Goal: Task Accomplishment & Management: Manage account settings

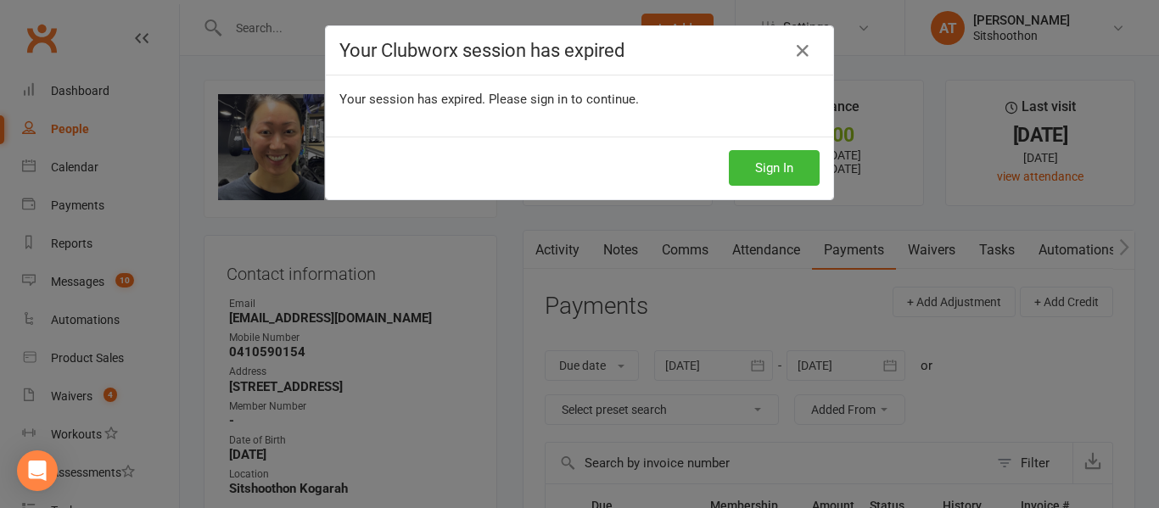
click at [811, 48] on h4 "Your Clubworx session has expired" at bounding box center [579, 50] width 480 height 21
click at [795, 52] on icon at bounding box center [802, 51] width 20 height 20
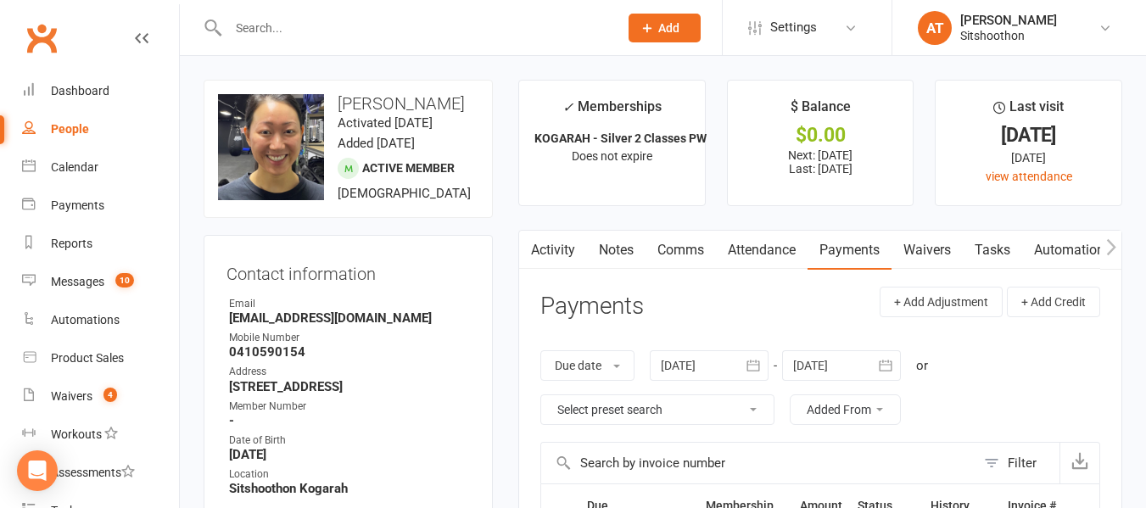
drag, startPoint x: 392, startPoint y: 43, endPoint x: 371, endPoint y: 33, distance: 23.5
click at [371, 33] on div at bounding box center [405, 27] width 403 height 55
click at [371, 33] on input "text" at bounding box center [414, 28] width 383 height 24
type input "andrew quigly"
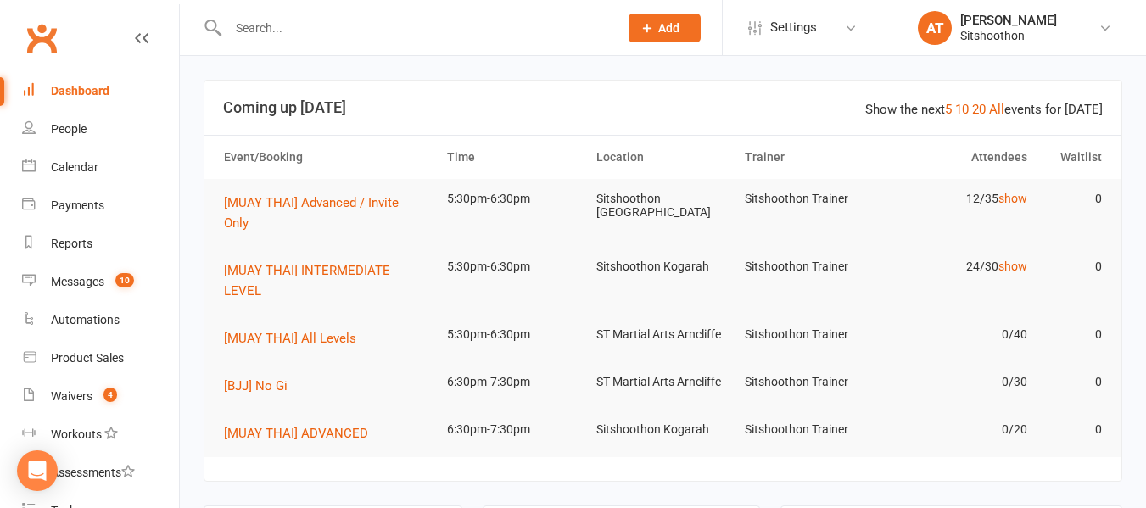
click at [275, 12] on div at bounding box center [405, 27] width 403 height 55
click at [275, 16] on input "text" at bounding box center [414, 28] width 383 height 24
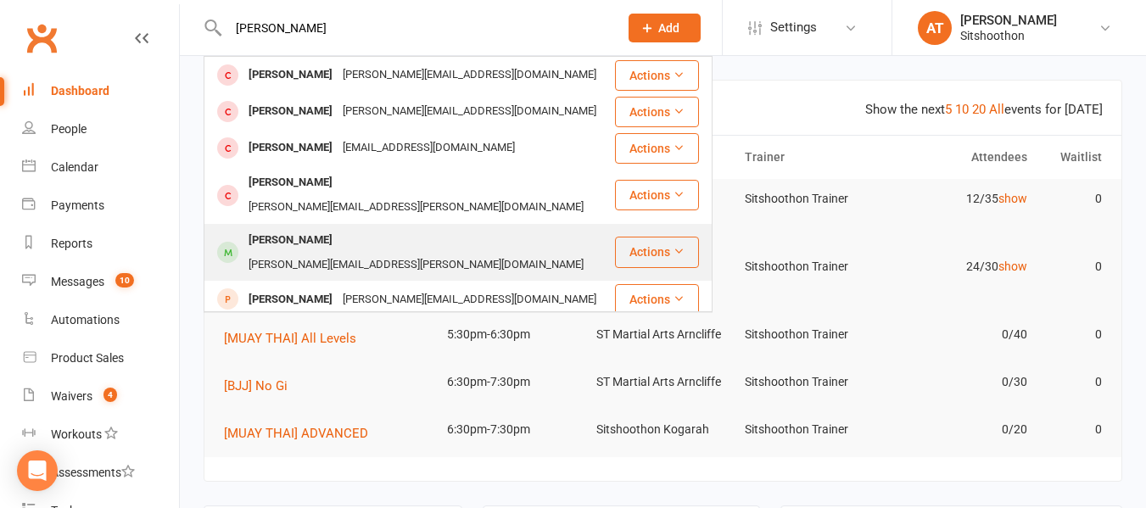
type input "[PERSON_NAME]"
click at [300, 228] on div "[PERSON_NAME]" at bounding box center [290, 240] width 94 height 25
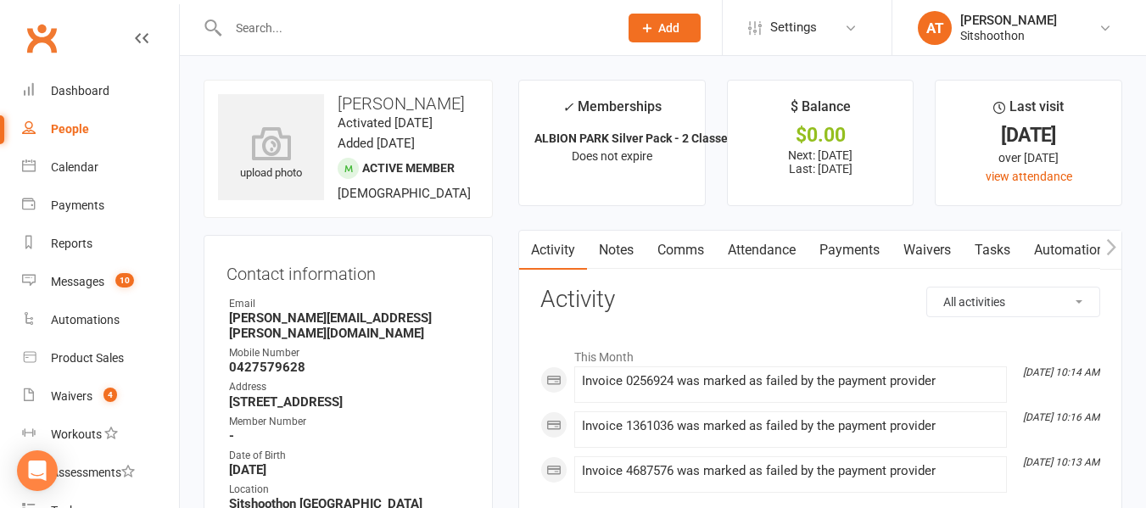
click at [308, 23] on input "text" at bounding box center [414, 28] width 383 height 24
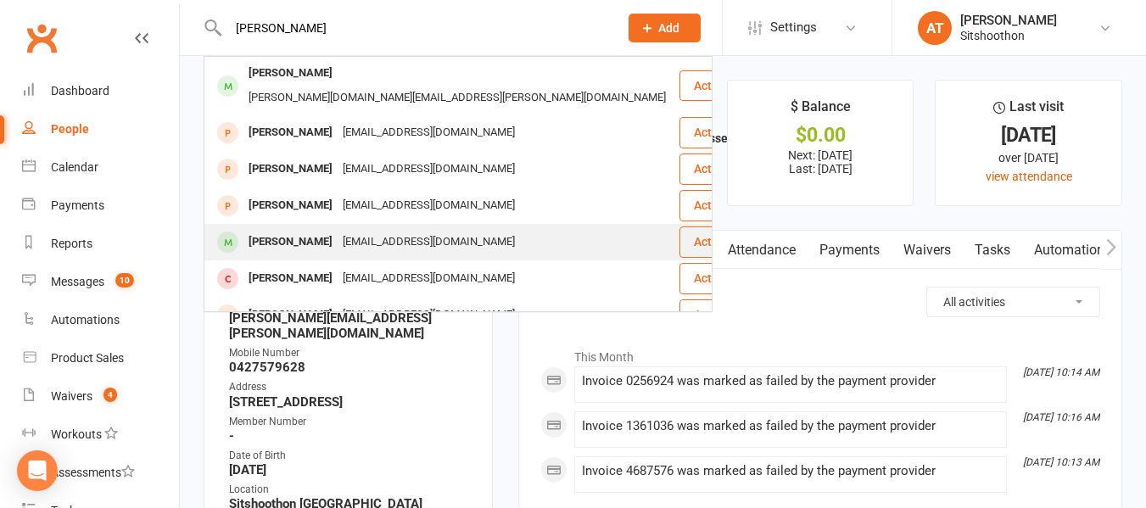
type input "[PERSON_NAME]"
click at [338, 230] on div "[EMAIL_ADDRESS][DOMAIN_NAME]" at bounding box center [429, 242] width 182 height 25
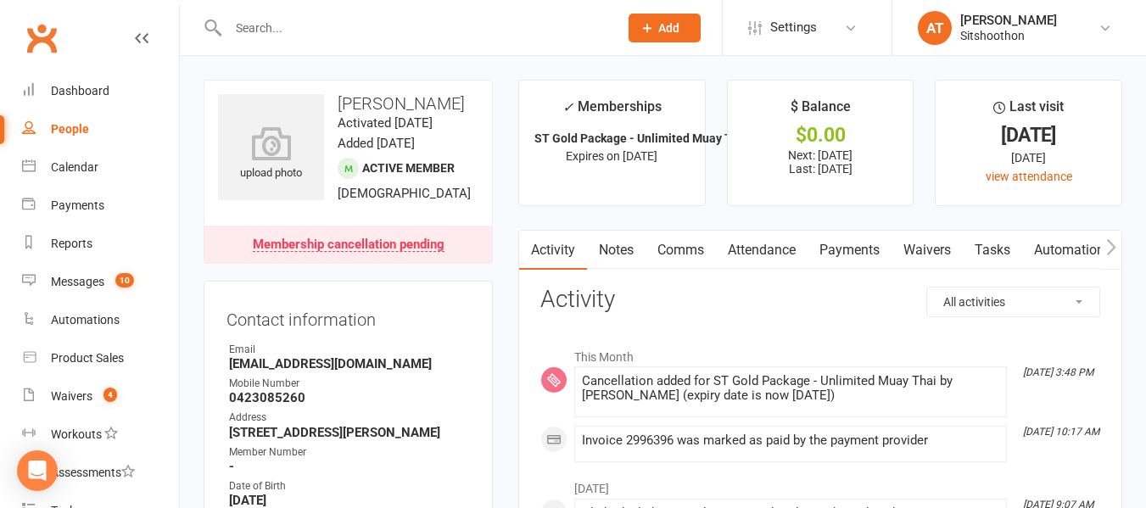
click at [339, 30] on input "text" at bounding box center [414, 28] width 383 height 24
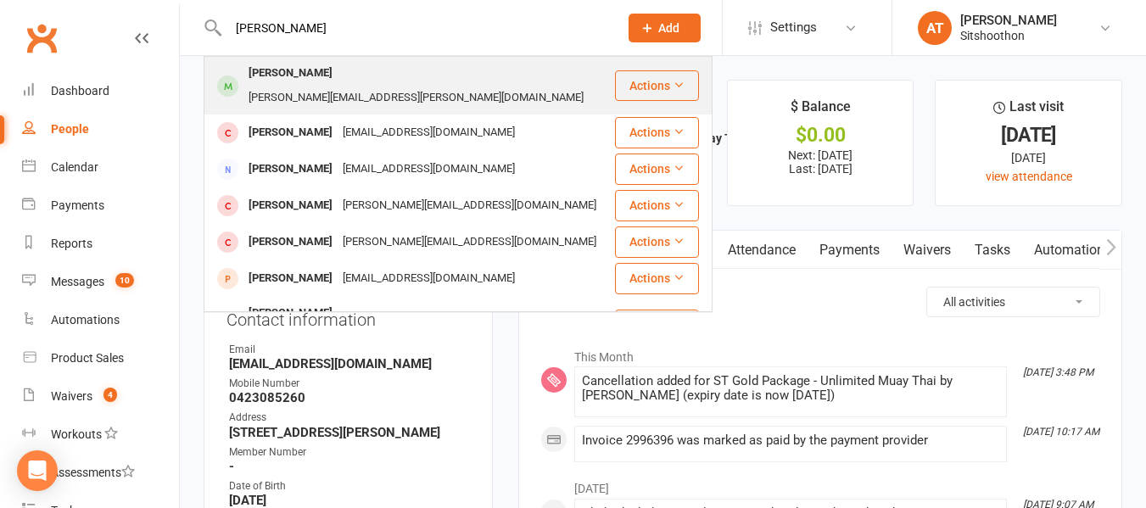
type input "[PERSON_NAME]"
click at [354, 86] on div "[PERSON_NAME][EMAIL_ADDRESS][PERSON_NAME][DOMAIN_NAME]" at bounding box center [415, 98] width 345 height 25
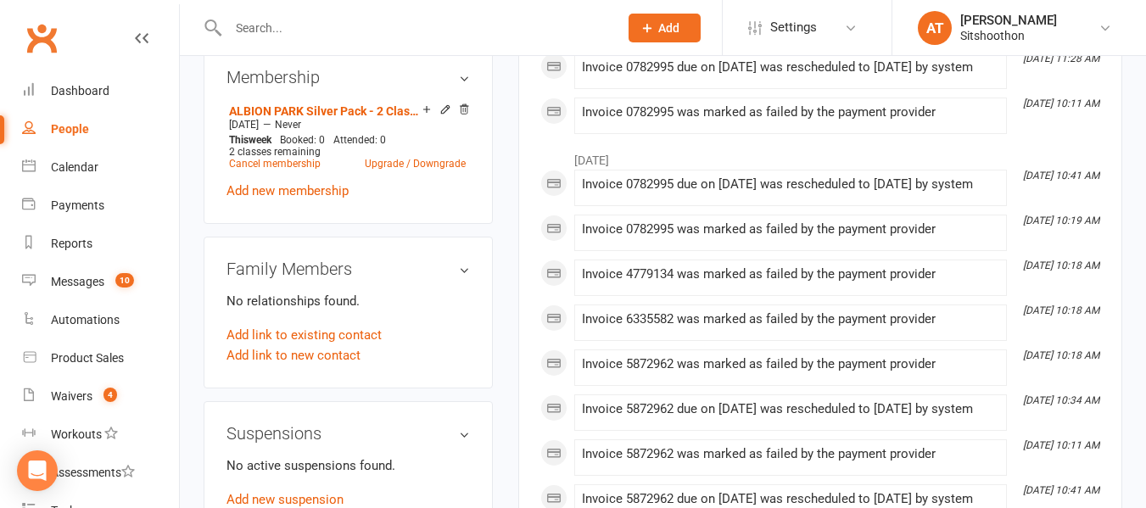
scroll to position [702, 0]
click at [310, 169] on link "Cancel membership" at bounding box center [275, 163] width 92 height 12
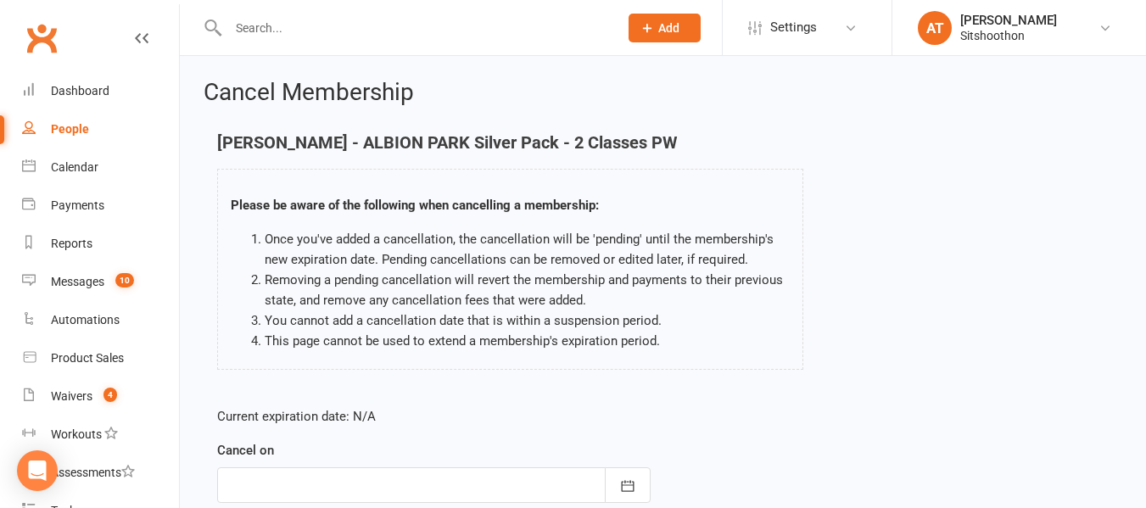
scroll to position [225, 0]
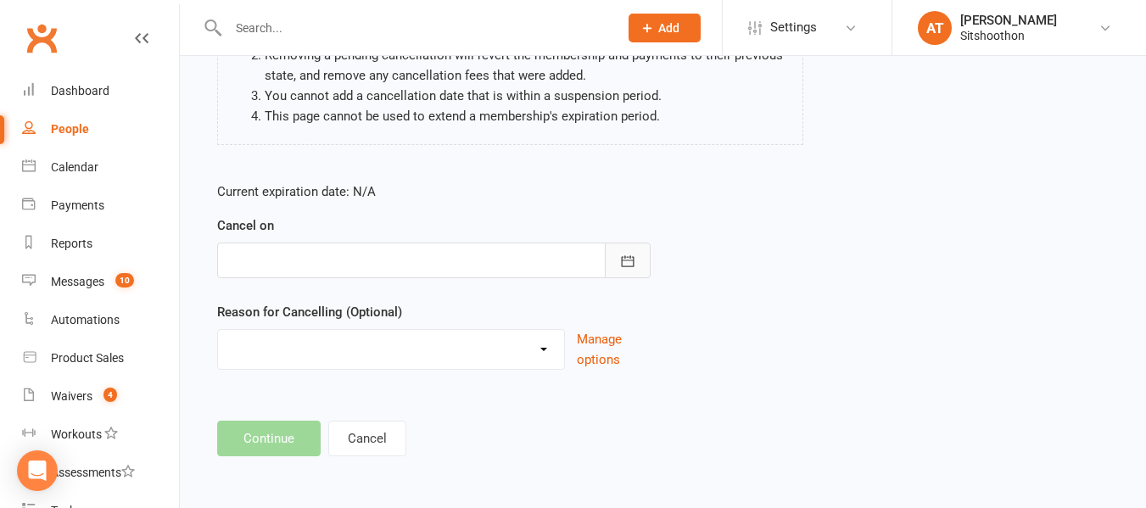
click at [619, 264] on icon "button" at bounding box center [627, 261] width 17 height 17
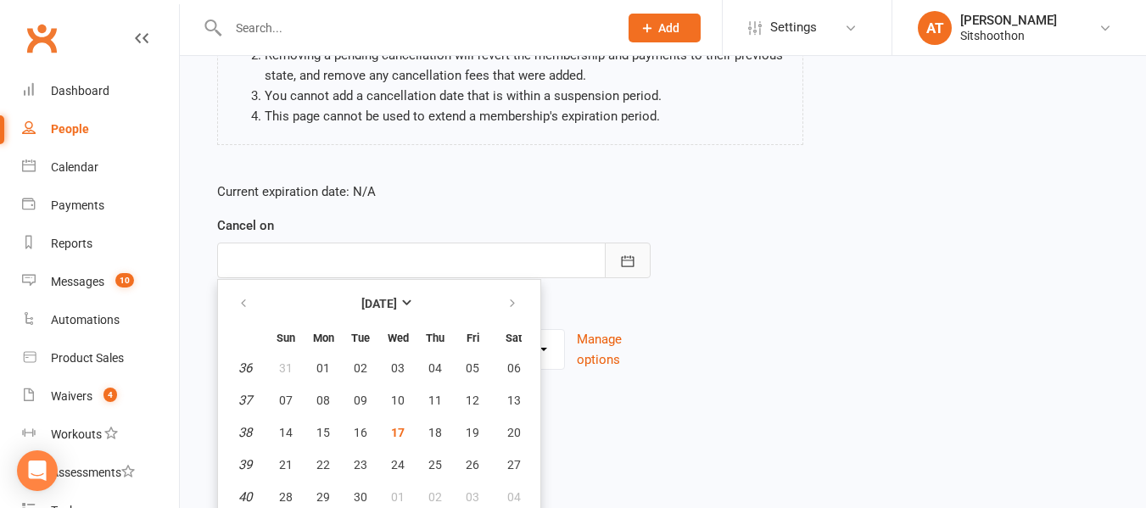
scroll to position [263, 0]
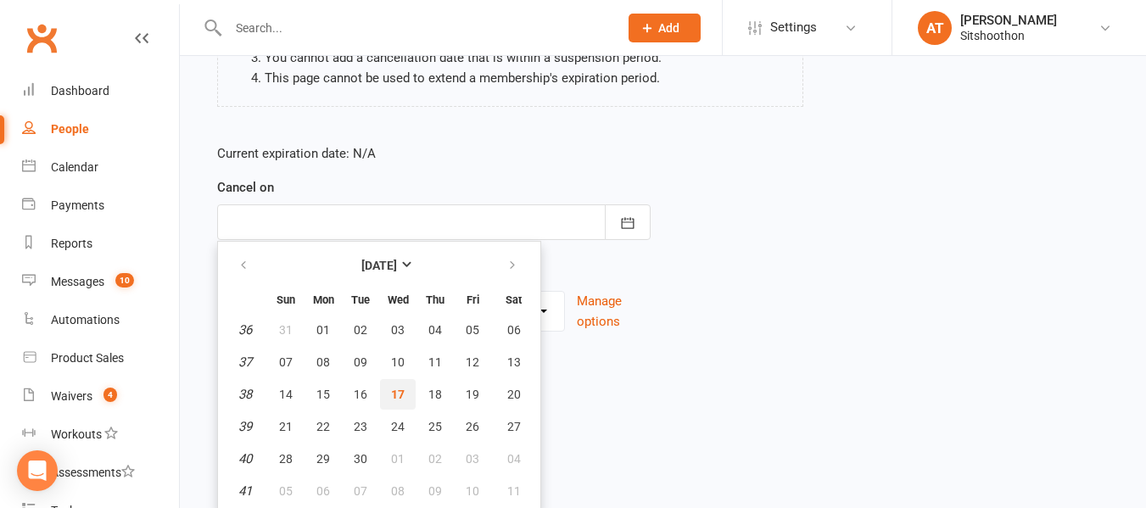
click at [396, 389] on span "17" at bounding box center [398, 395] width 14 height 14
type input "[DATE]"
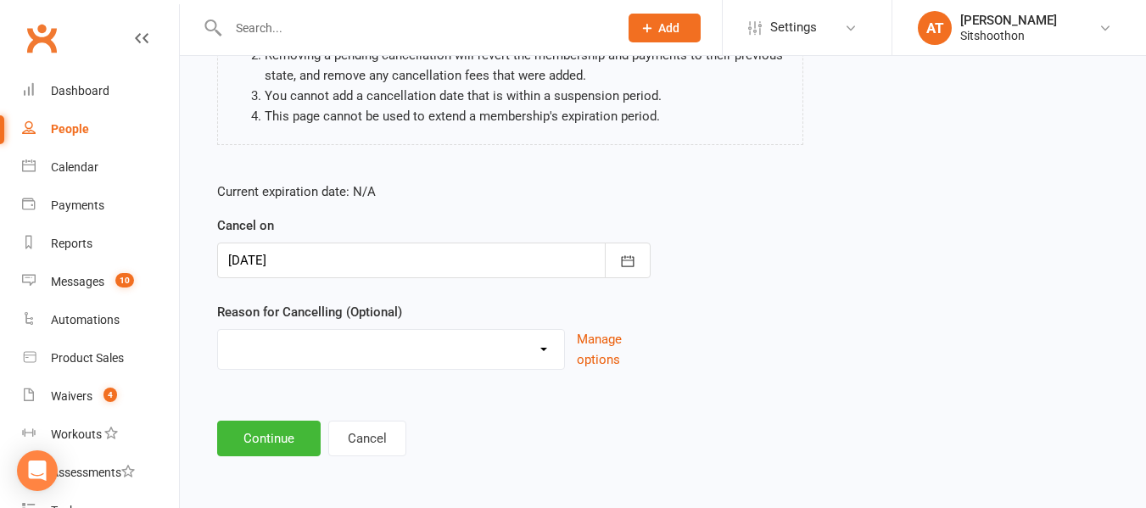
scroll to position [225, 0]
click at [335, 344] on select "Downgrade Financial Reasons Holiday Injury Upgrade Other reason" at bounding box center [391, 347] width 346 height 34
select select "5"
click at [218, 330] on select "Downgrade Financial Reasons Holiday Injury Upgrade Other reason" at bounding box center [391, 347] width 346 height 34
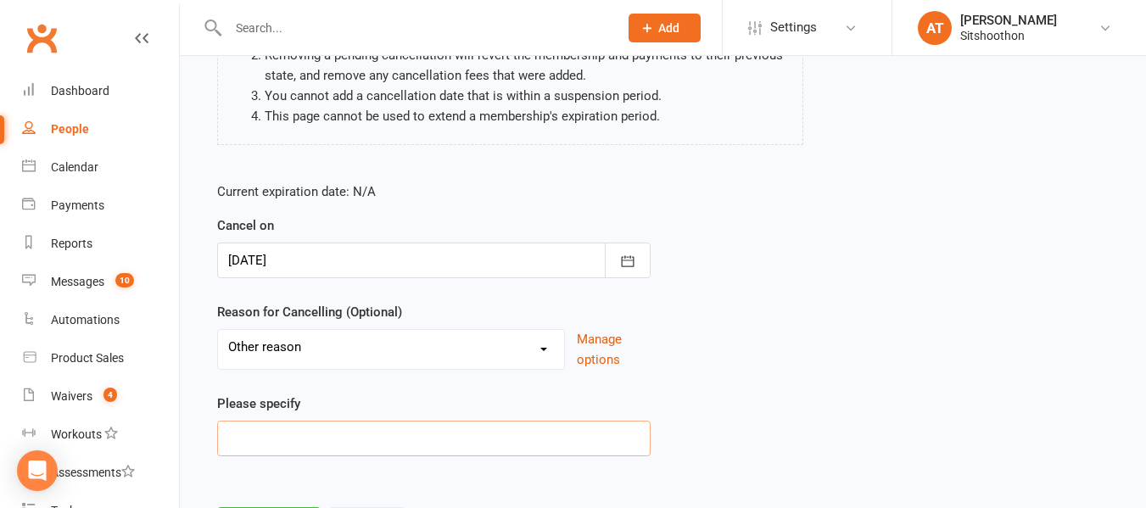
click at [289, 446] on input at bounding box center [433, 439] width 433 height 36
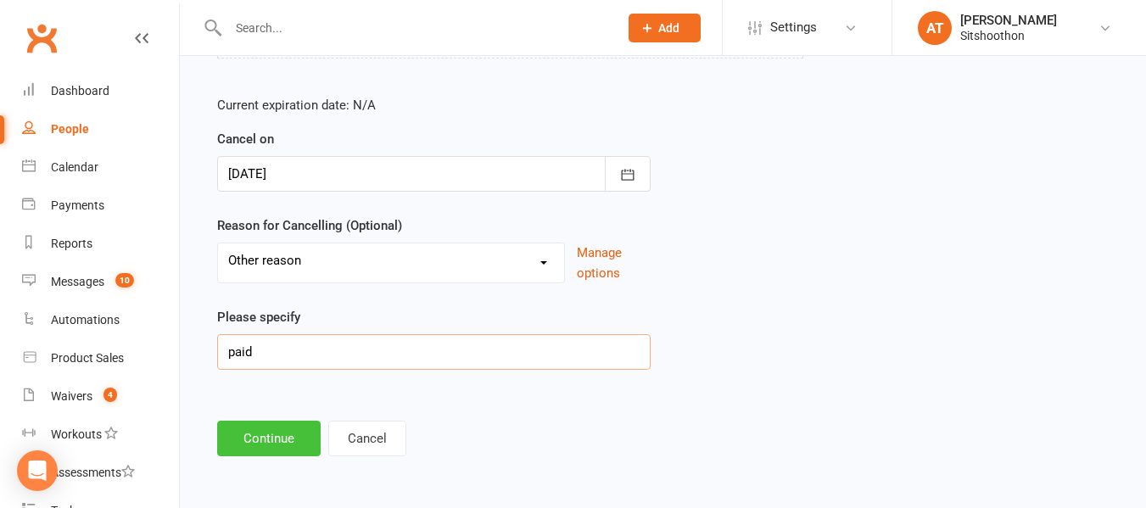
type input "paid"
click at [266, 431] on button "Continue" at bounding box center [268, 439] width 103 height 36
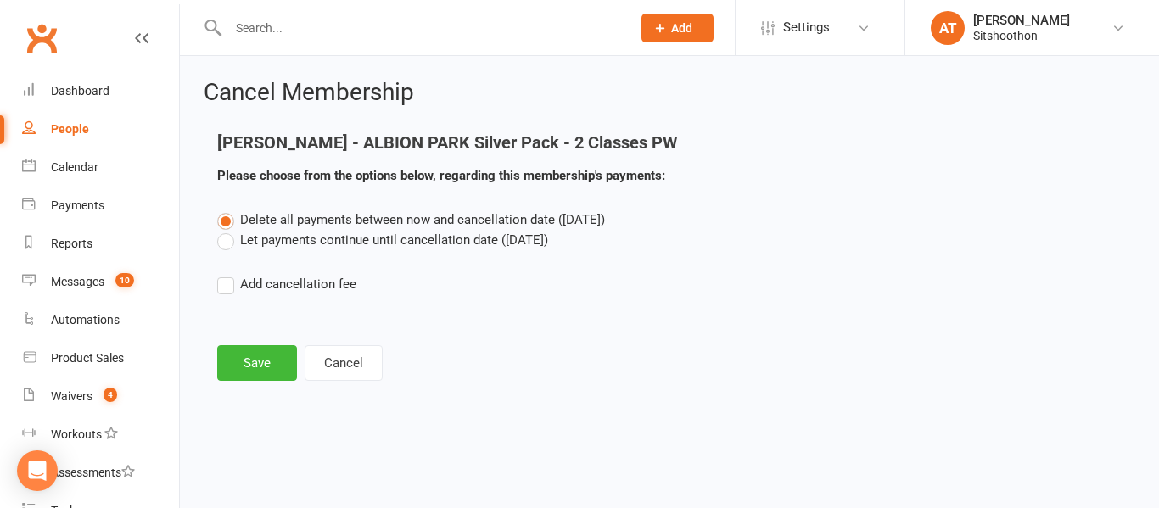
click at [235, 239] on label "Let payments continue until cancellation date ([DATE])" at bounding box center [382, 240] width 331 height 20
click at [228, 230] on input "Let payments continue until cancellation date ([DATE])" at bounding box center [222, 230] width 11 height 0
click at [262, 354] on button "Save" at bounding box center [257, 363] width 80 height 36
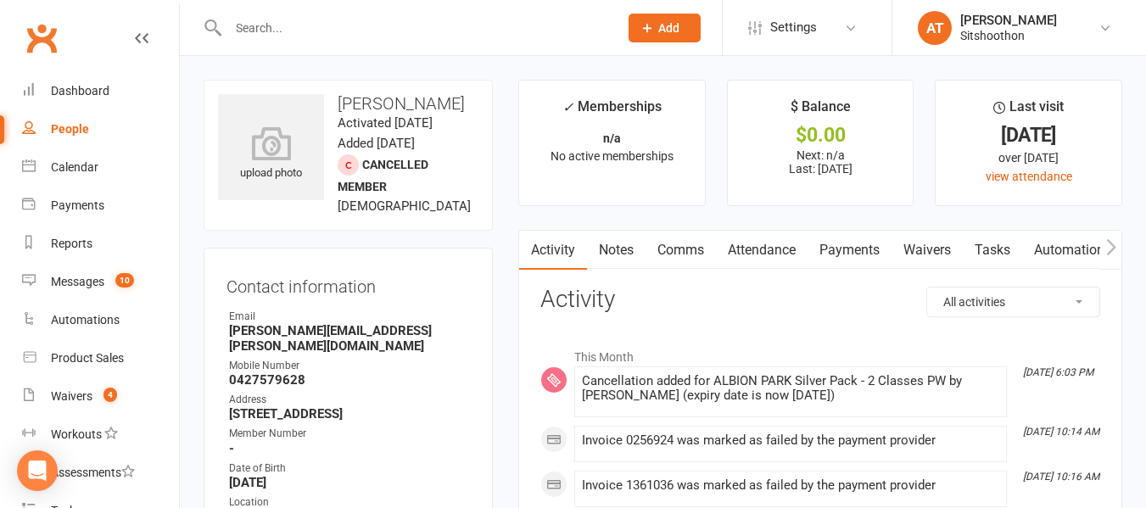
click at [269, 37] on input "text" at bounding box center [414, 28] width 383 height 24
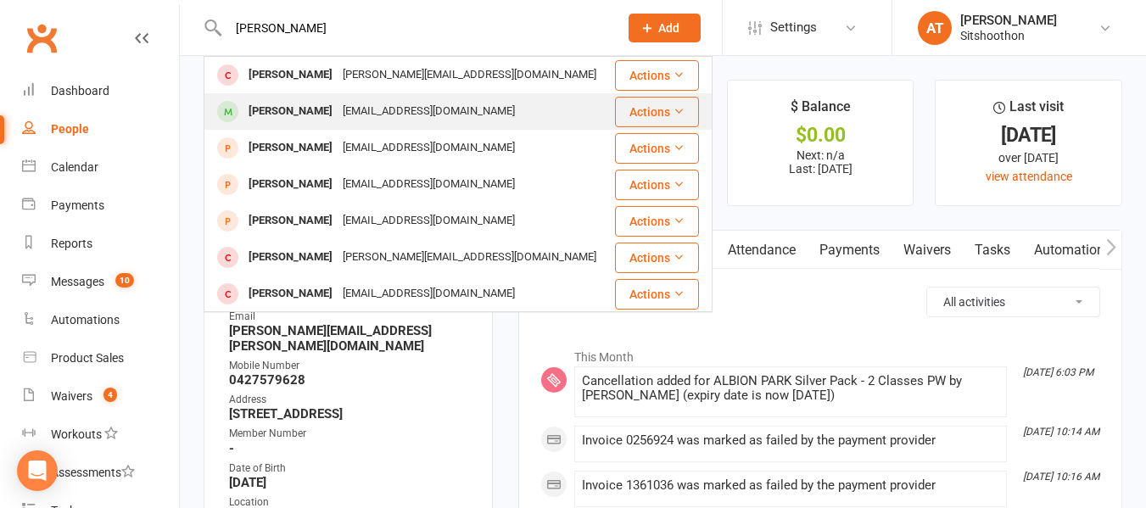
type input "[PERSON_NAME]"
click at [349, 101] on div "[EMAIL_ADDRESS][DOMAIN_NAME]" at bounding box center [429, 111] width 182 height 25
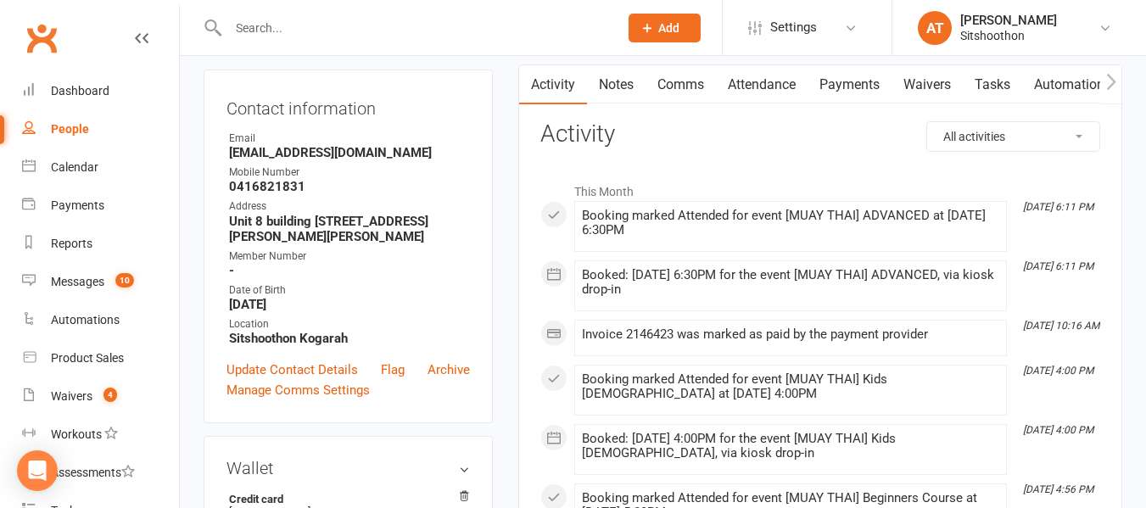
scroll to position [168, 0]
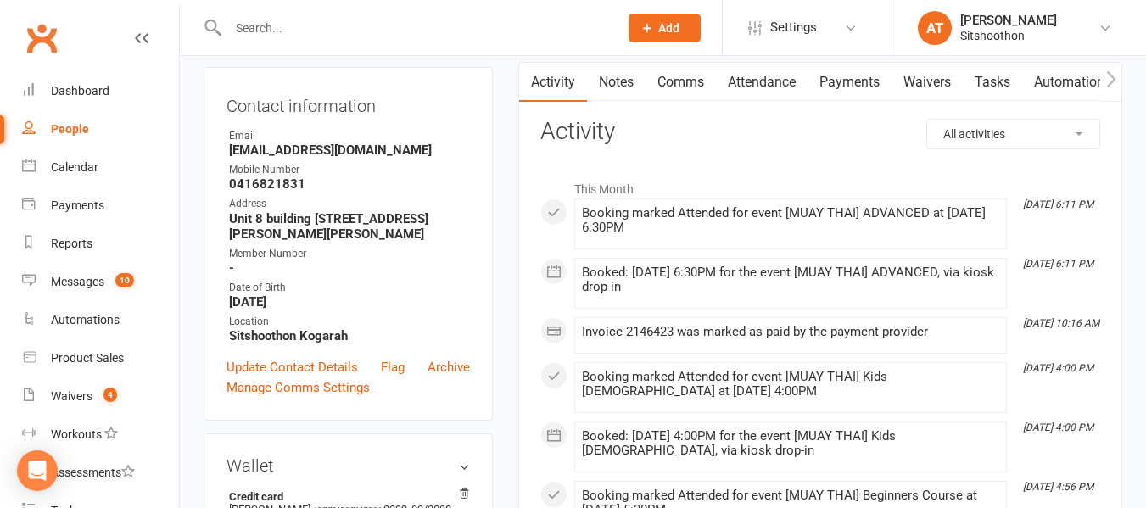
click at [841, 79] on link "Payments" at bounding box center [850, 82] width 84 height 39
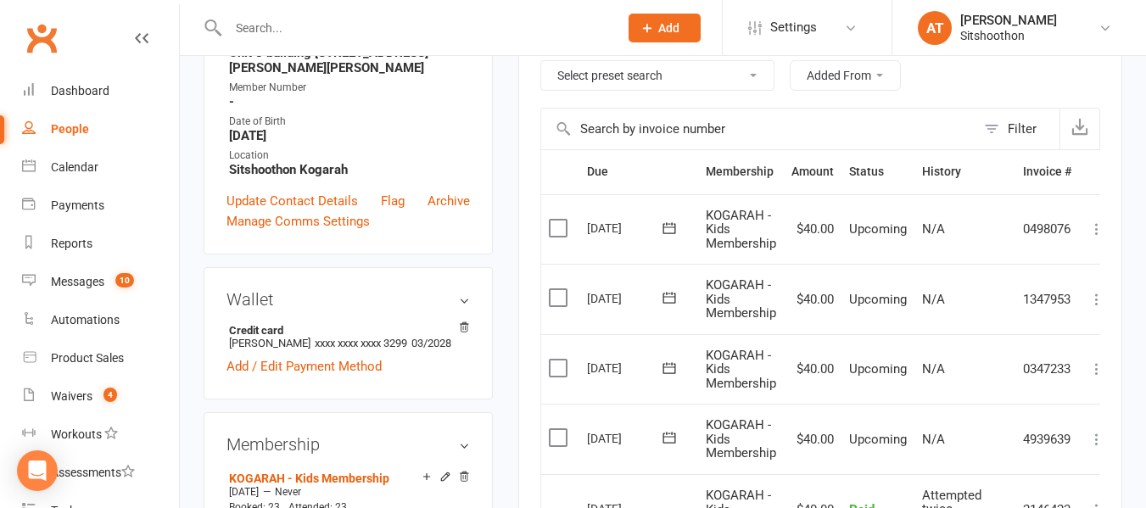
scroll to position [336, 0]
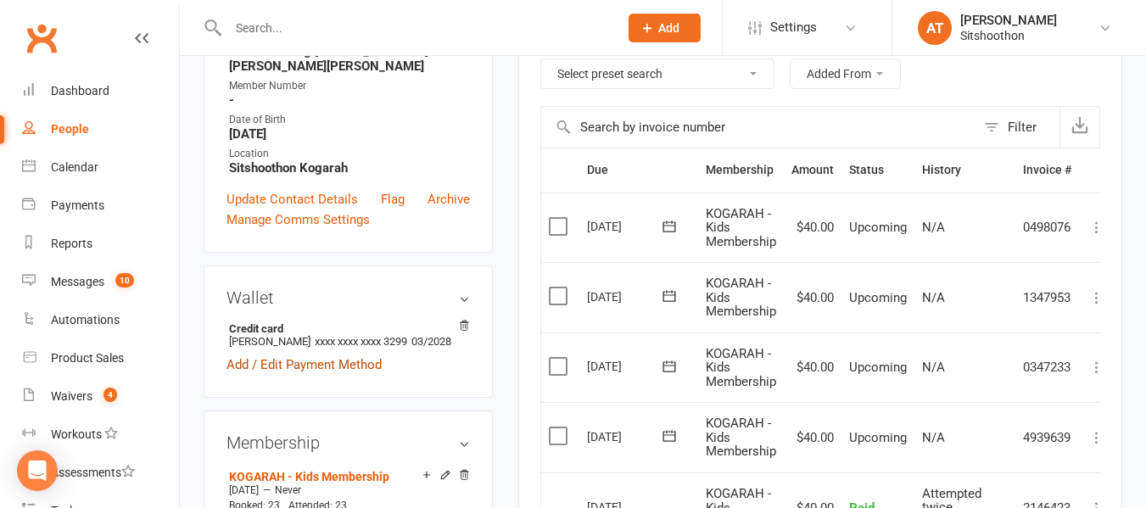
click at [284, 375] on link "Add / Edit Payment Method" at bounding box center [303, 365] width 155 height 20
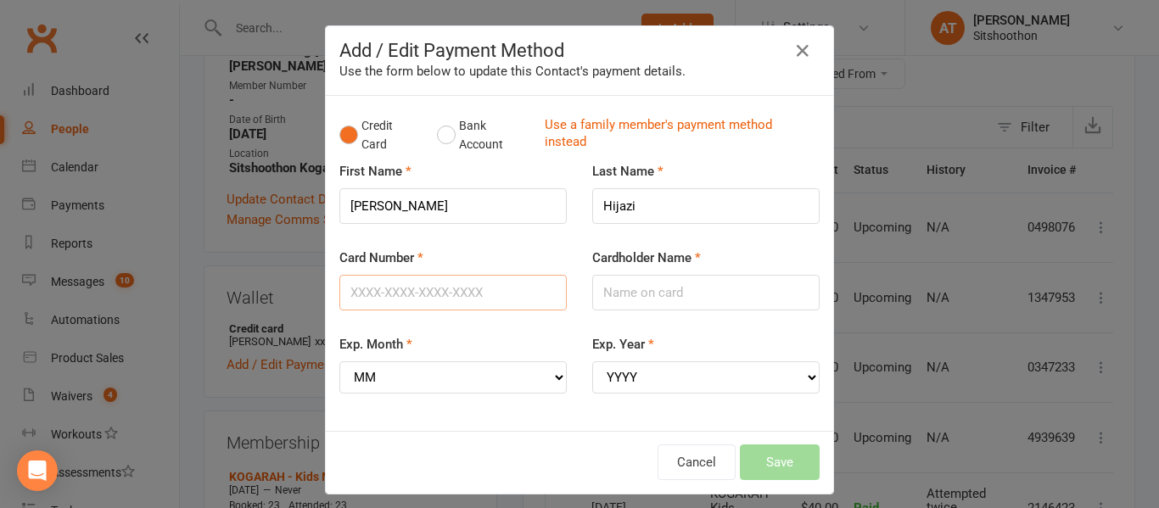
click at [365, 287] on input "Card Number" at bounding box center [452, 293] width 227 height 36
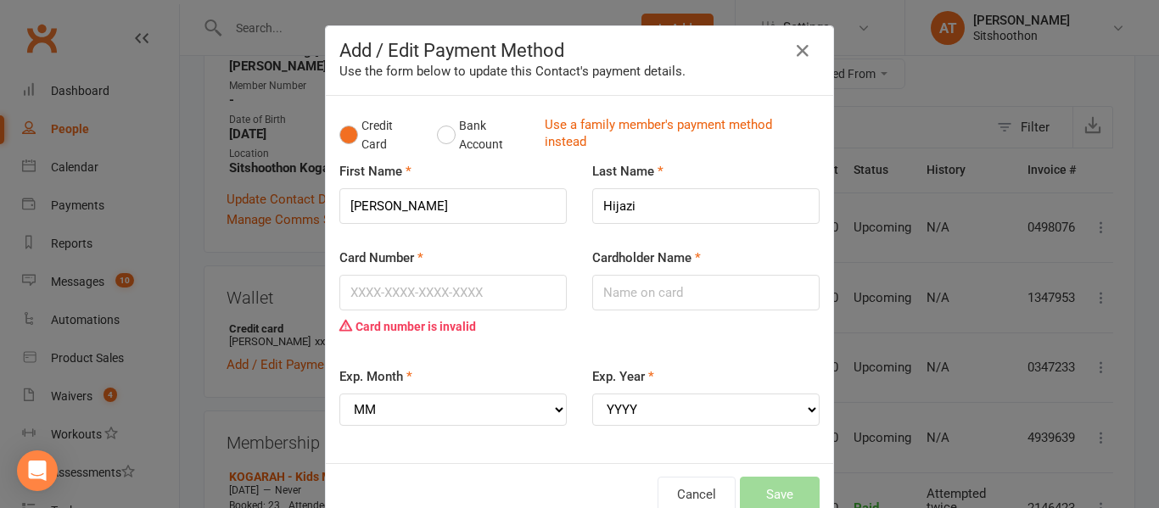
click at [704, 318] on div "Cardholder Name" at bounding box center [705, 291] width 253 height 87
click at [618, 292] on input "Cardholder Name" at bounding box center [705, 293] width 227 height 36
type input "[PERSON_NAME]"
click at [450, 284] on input "Card Number" at bounding box center [452, 293] width 227 height 36
click at [352, 411] on select "MM 01 02 03 04 05 06 07 08 09 10 11 12" at bounding box center [452, 410] width 227 height 32
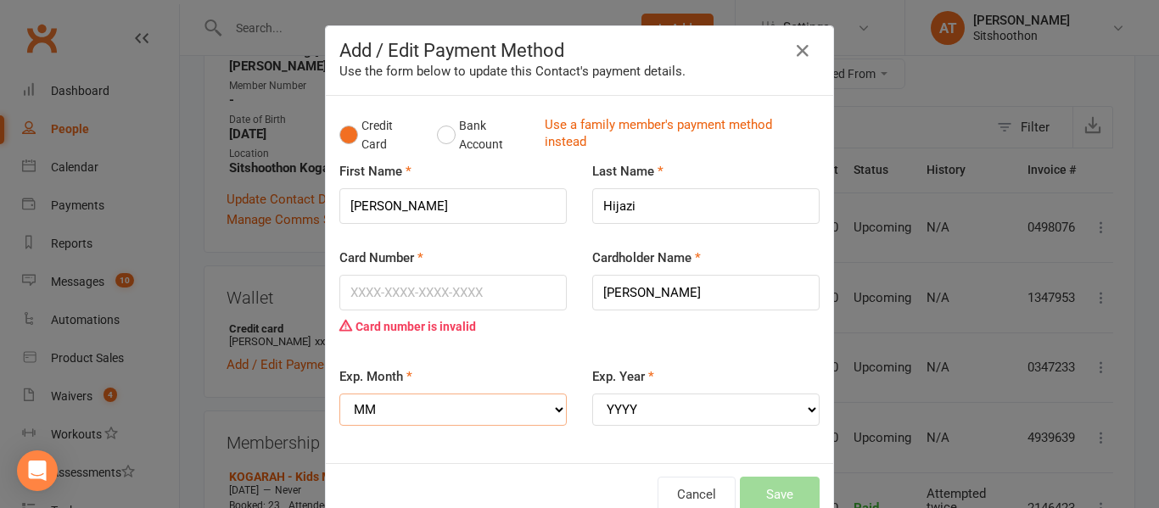
select select "01"
click at [339, 394] on select "MM 01 02 03 04 05 06 07 08 09 10 11 12" at bounding box center [452, 410] width 227 height 32
click at [621, 401] on select "YYYY 2025 2026 2027 2028 2029 2030 2031 2032 2033 2034" at bounding box center [705, 410] width 227 height 32
select select "2029"
click at [592, 394] on select "YYYY 2025 2026 2027 2028 2029 2030 2031 2032 2033 2034" at bounding box center [705, 410] width 227 height 32
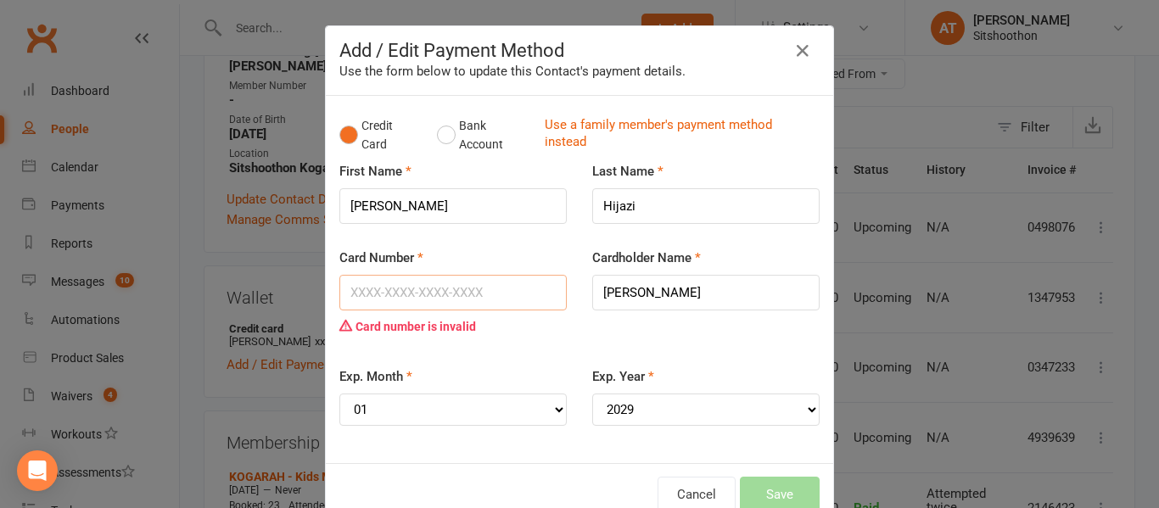
click at [378, 283] on input "Card Number" at bounding box center [452, 293] width 227 height 36
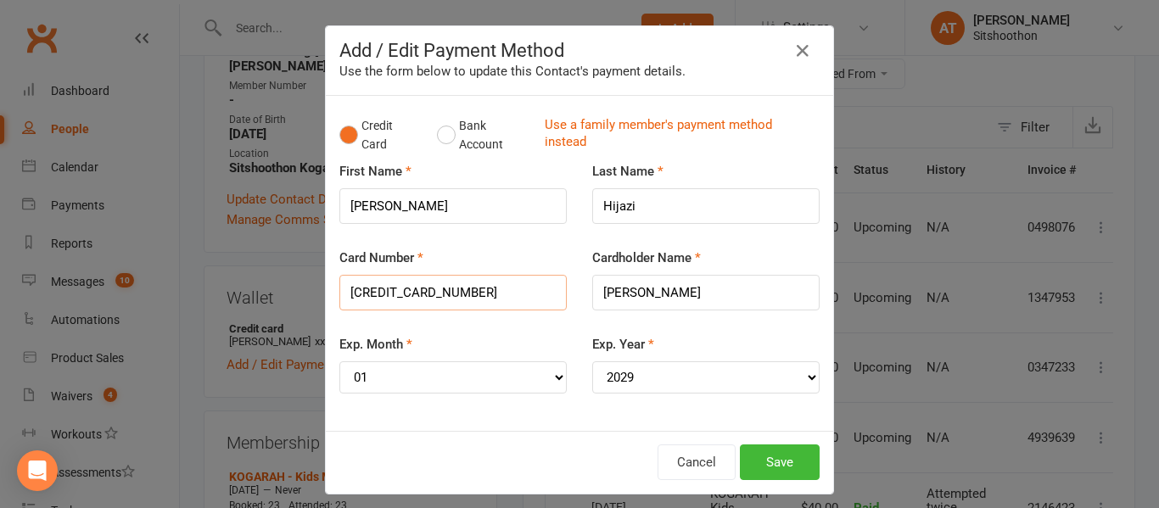
type input "[CREDIT_CARD_NUMBER]"
click at [787, 480] on div "Cancel Save" at bounding box center [579, 462] width 507 height 63
click at [783, 472] on button "Save" at bounding box center [780, 462] width 80 height 36
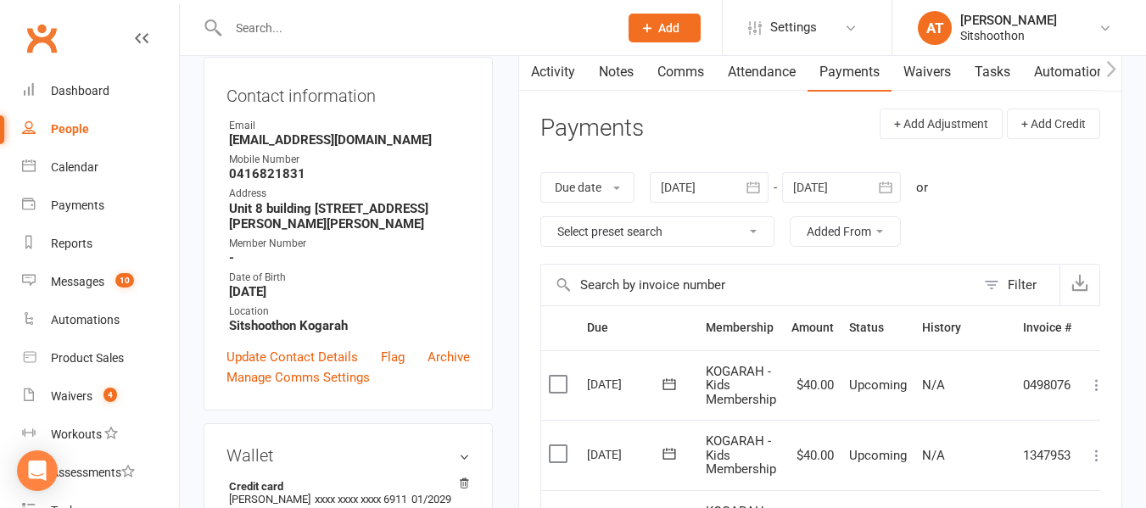
scroll to position [177, 0]
click at [762, 182] on icon "button" at bounding box center [753, 188] width 17 height 17
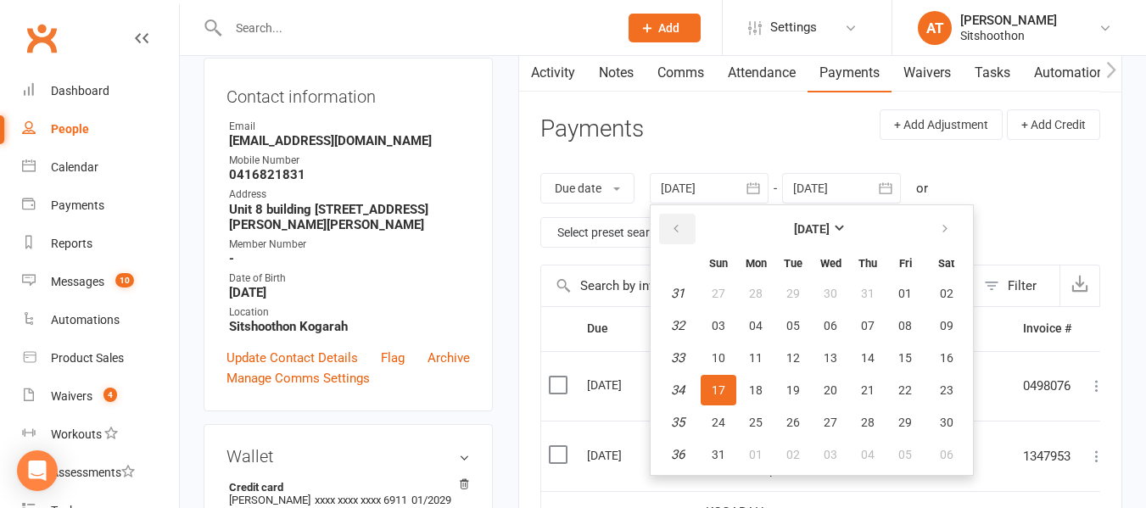
click at [682, 236] on icon "button" at bounding box center [676, 229] width 12 height 14
click at [800, 289] on span "01" at bounding box center [793, 294] width 14 height 14
type input "[DATE]"
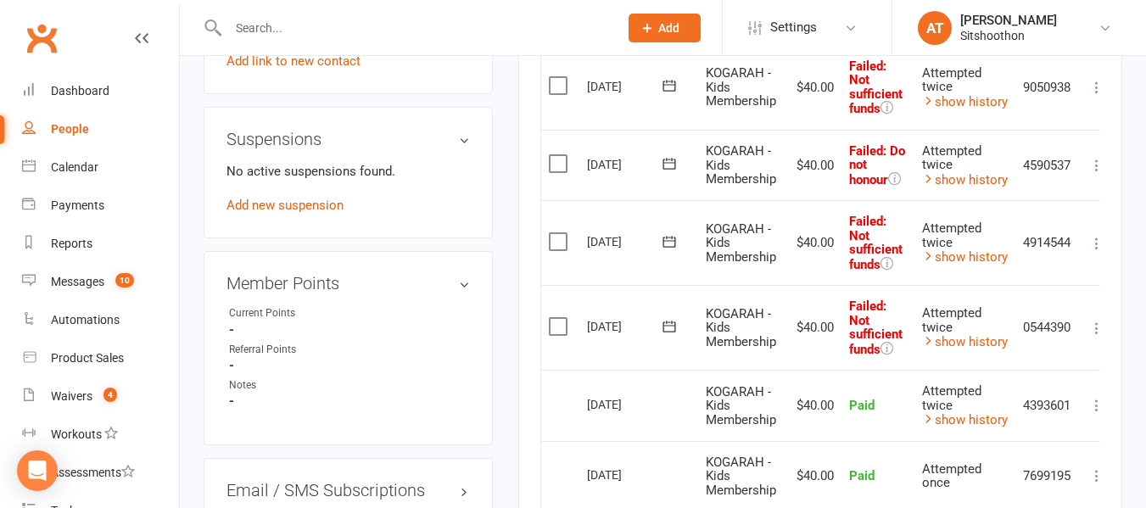
scroll to position [937, 0]
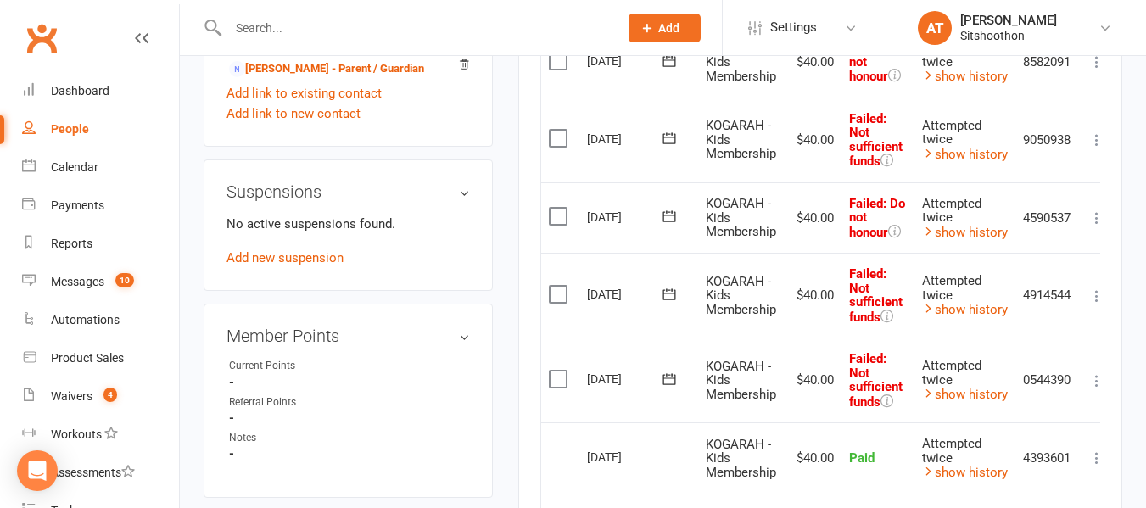
click at [664, 383] on icon at bounding box center [669, 379] width 17 height 17
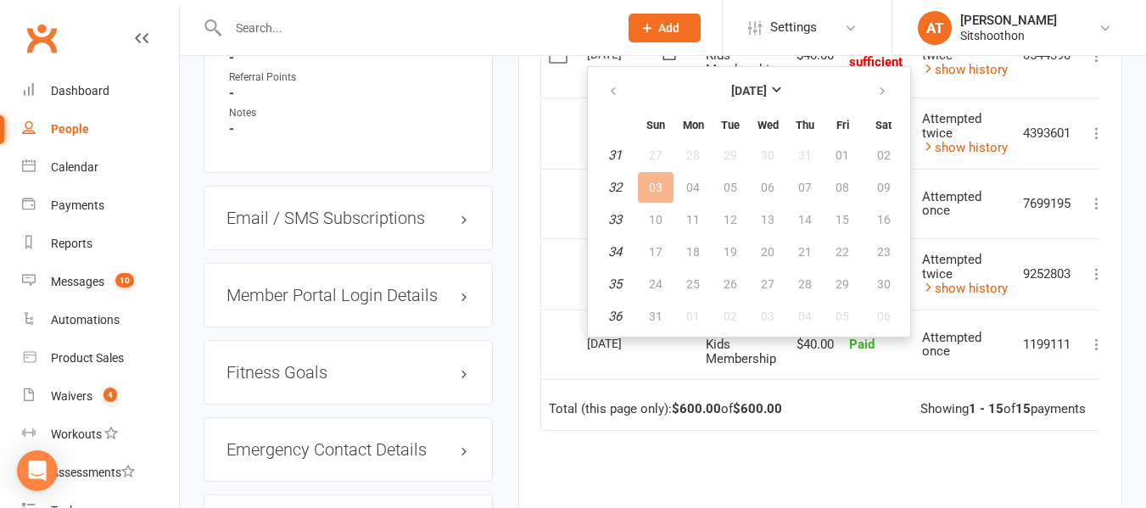
scroll to position [1275, 0]
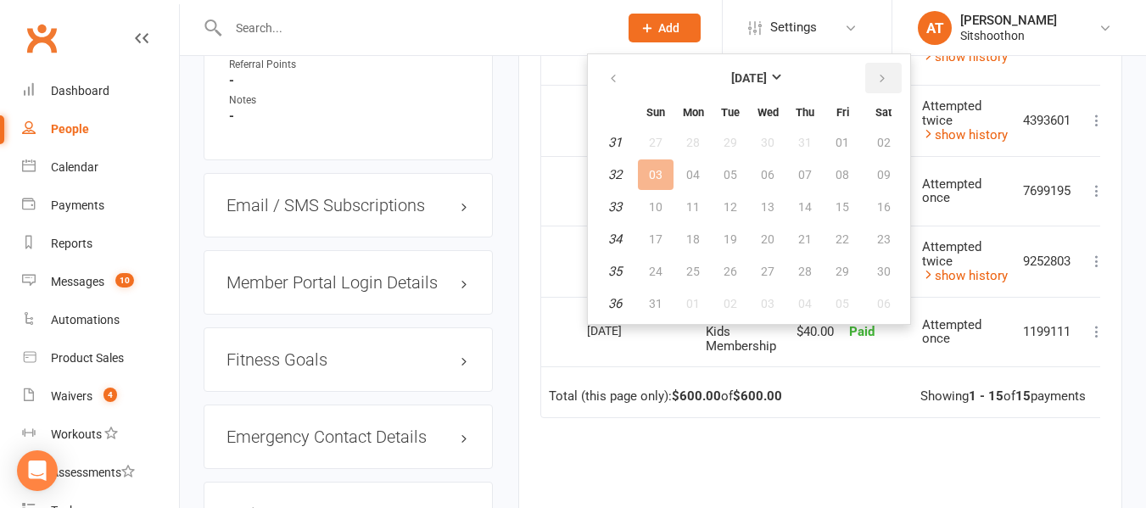
click at [871, 75] on button "button" at bounding box center [883, 78] width 36 height 31
click at [791, 207] on button "18" at bounding box center [805, 207] width 36 height 31
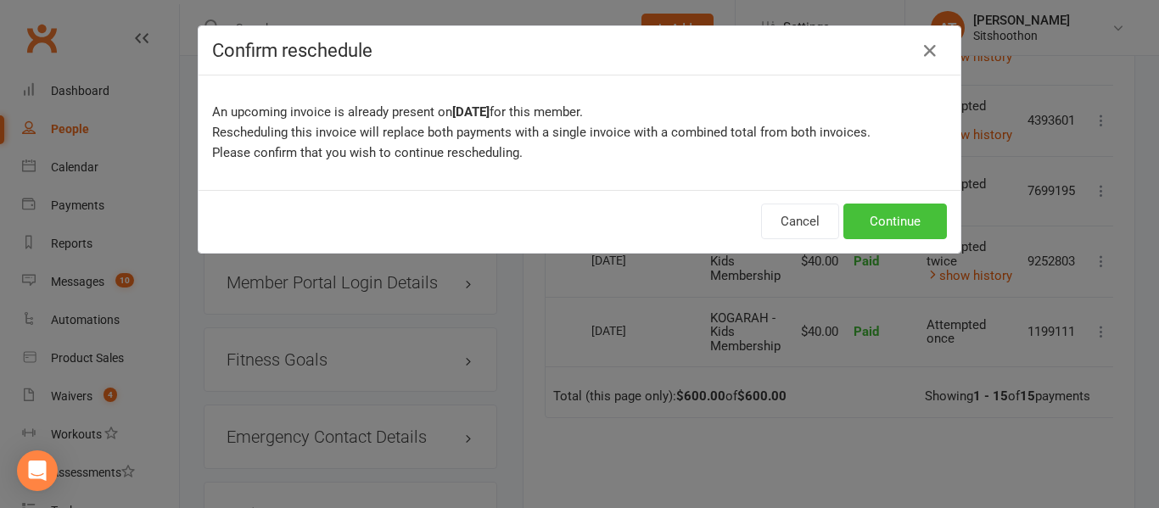
click at [863, 215] on button "Continue" at bounding box center [894, 222] width 103 height 36
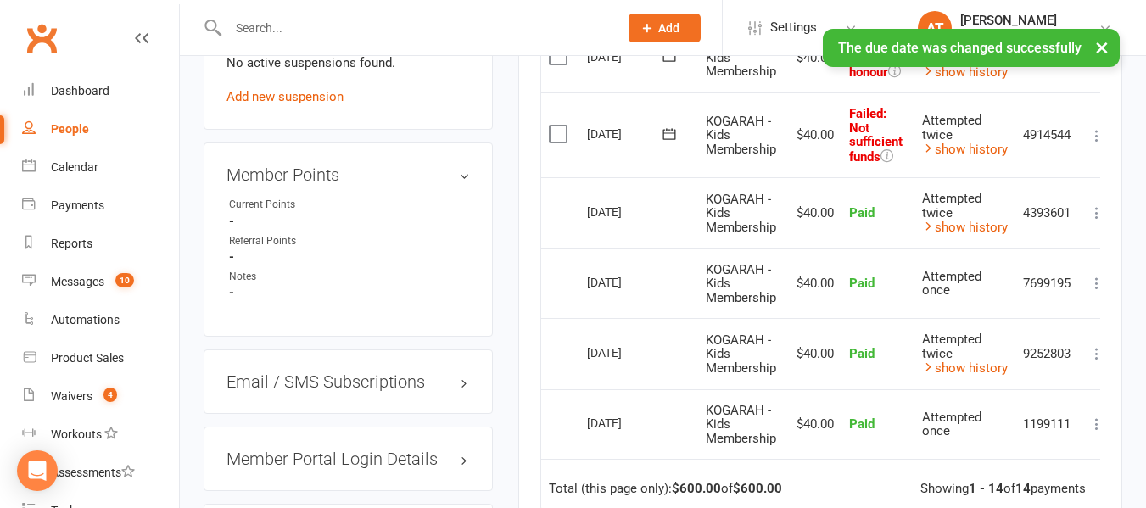
scroll to position [995, 0]
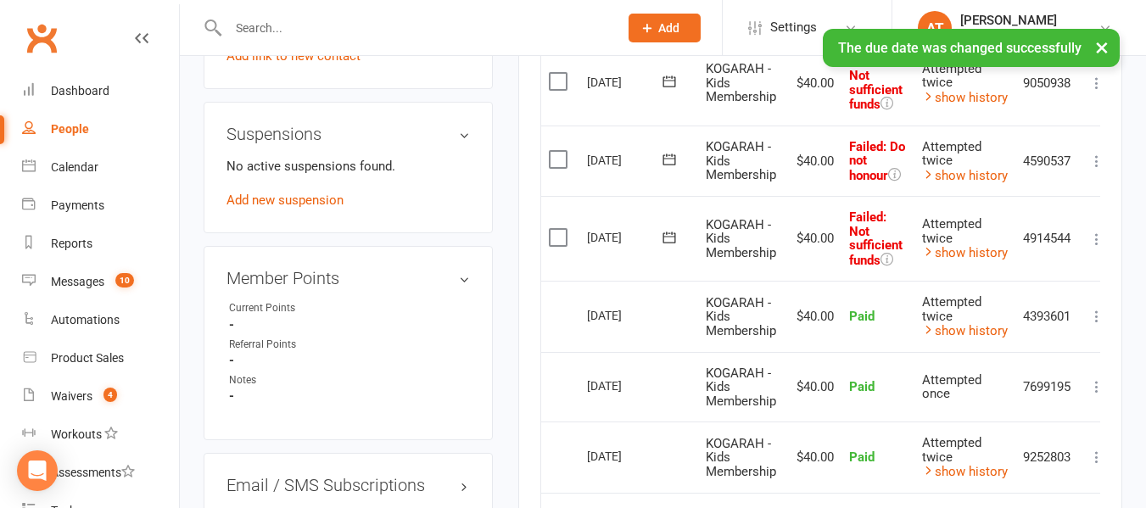
click at [672, 234] on icon at bounding box center [669, 237] width 13 height 11
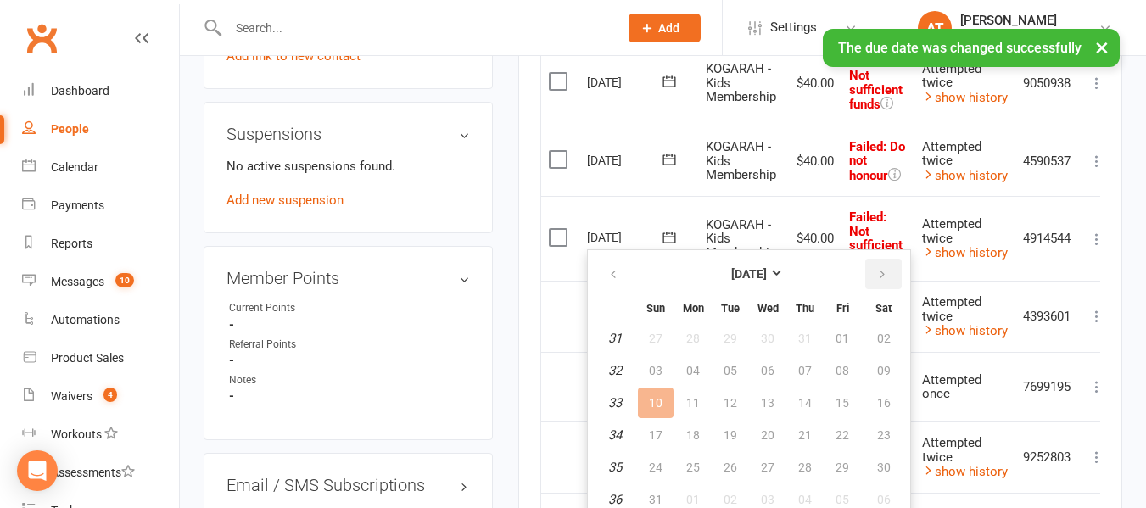
click at [866, 276] on button "button" at bounding box center [883, 274] width 36 height 31
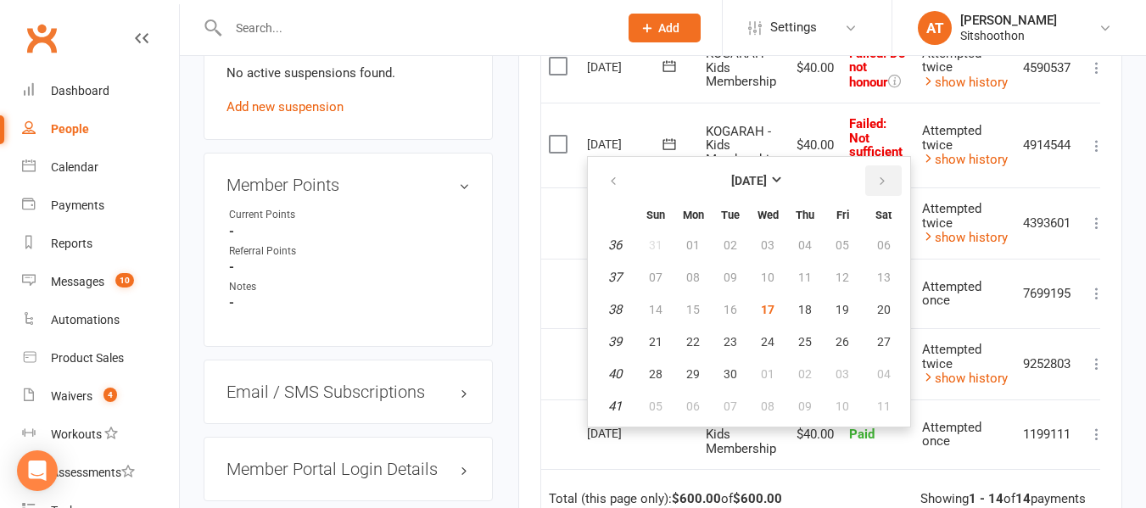
scroll to position [1089, 0]
click at [795, 312] on button "18" at bounding box center [805, 308] width 36 height 31
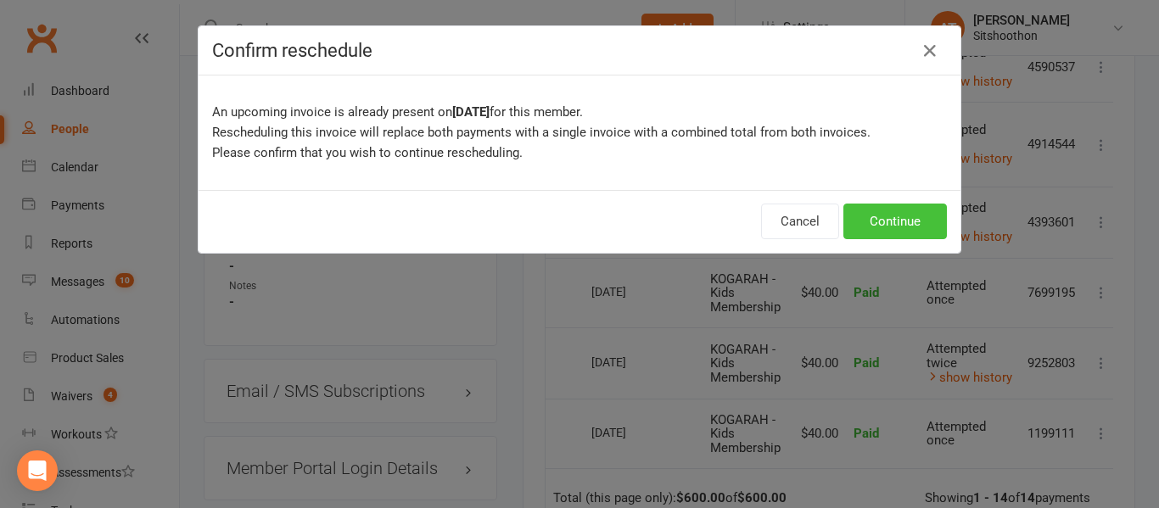
click at [866, 204] on button "Continue" at bounding box center [894, 222] width 103 height 36
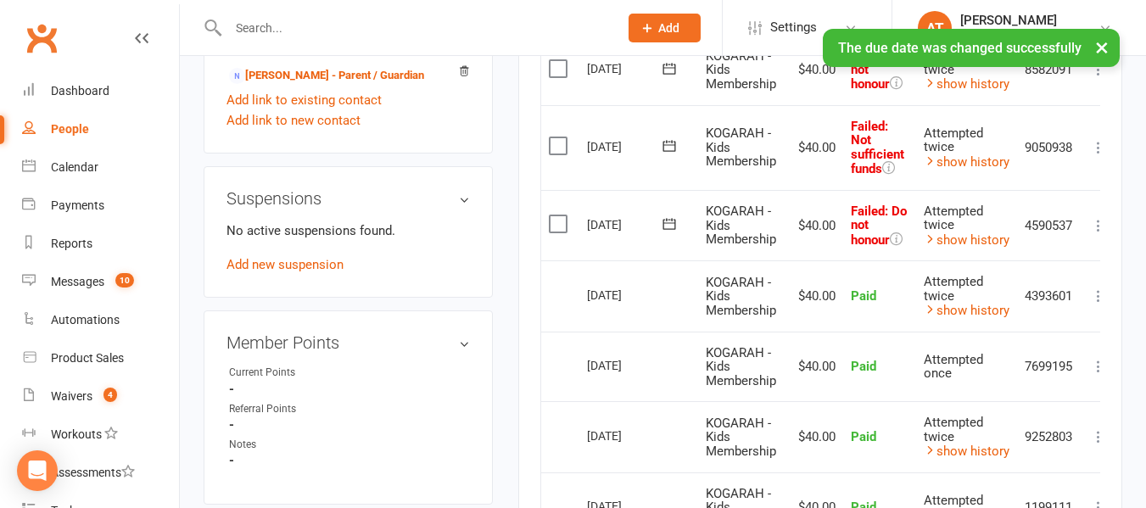
scroll to position [928, 0]
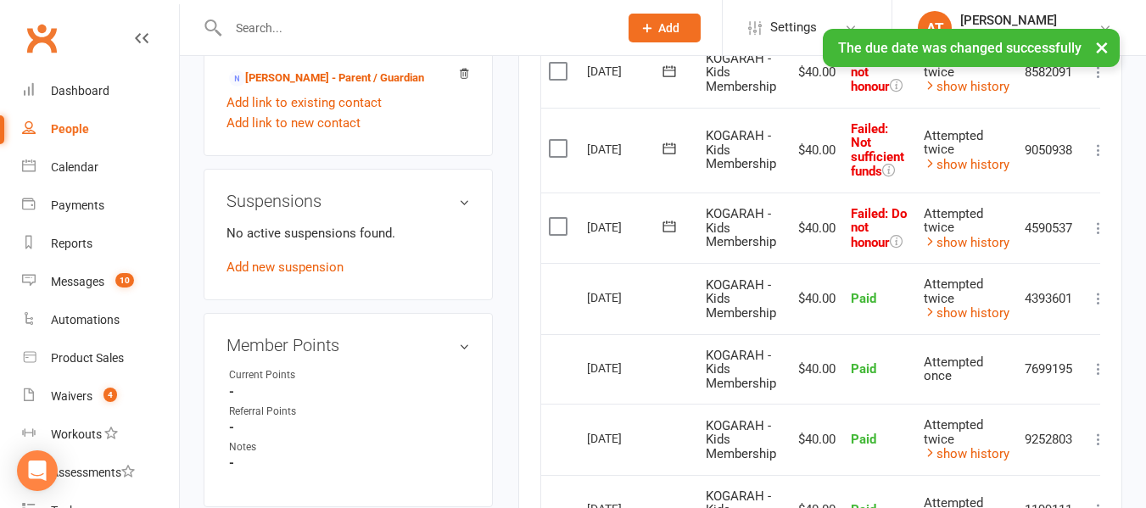
click at [669, 233] on icon at bounding box center [669, 226] width 17 height 17
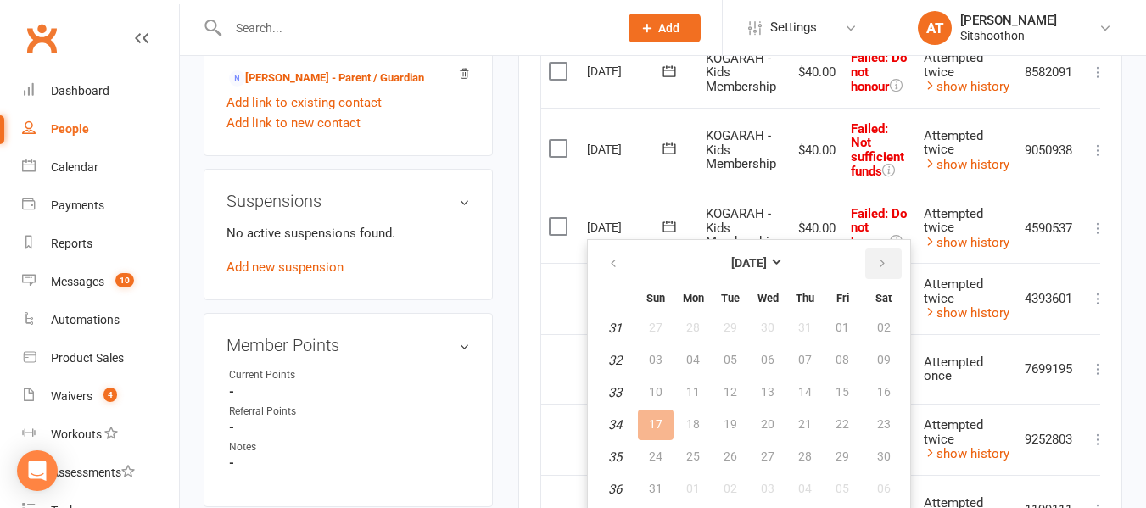
click at [867, 259] on button "button" at bounding box center [883, 264] width 36 height 31
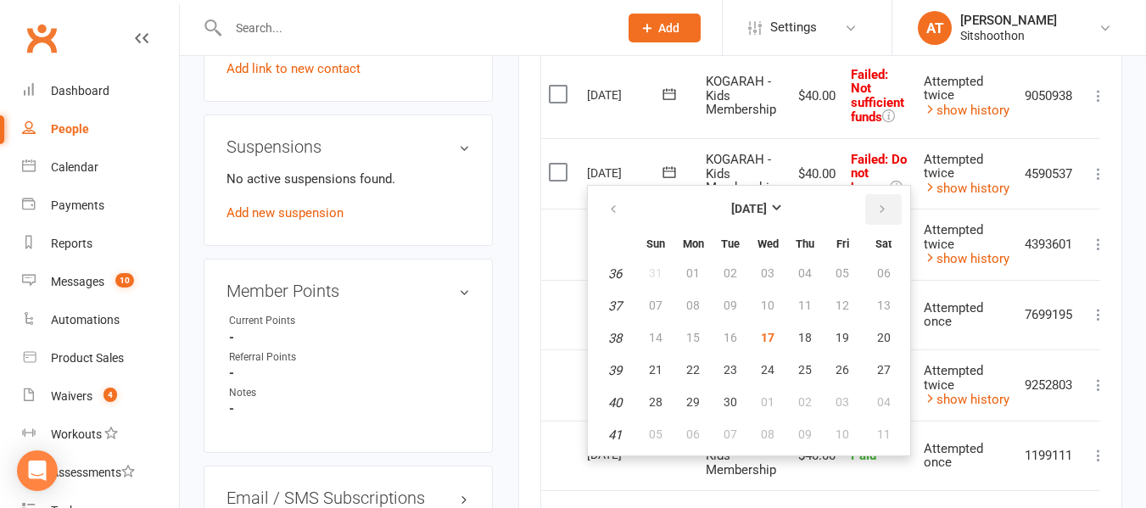
scroll to position [984, 0]
click at [809, 333] on span "18" at bounding box center [805, 336] width 14 height 14
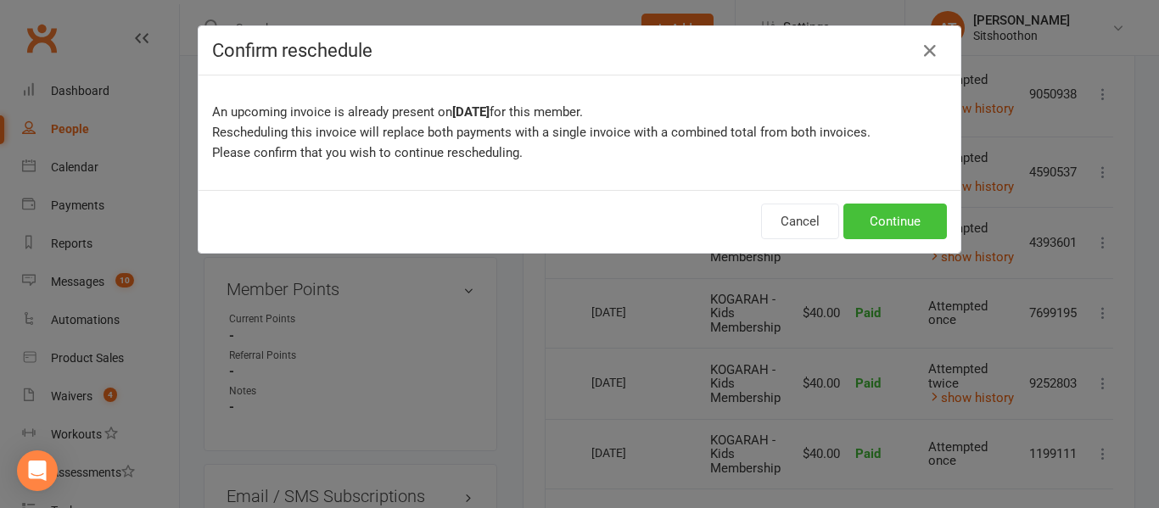
click at [864, 221] on button "Continue" at bounding box center [894, 222] width 103 height 36
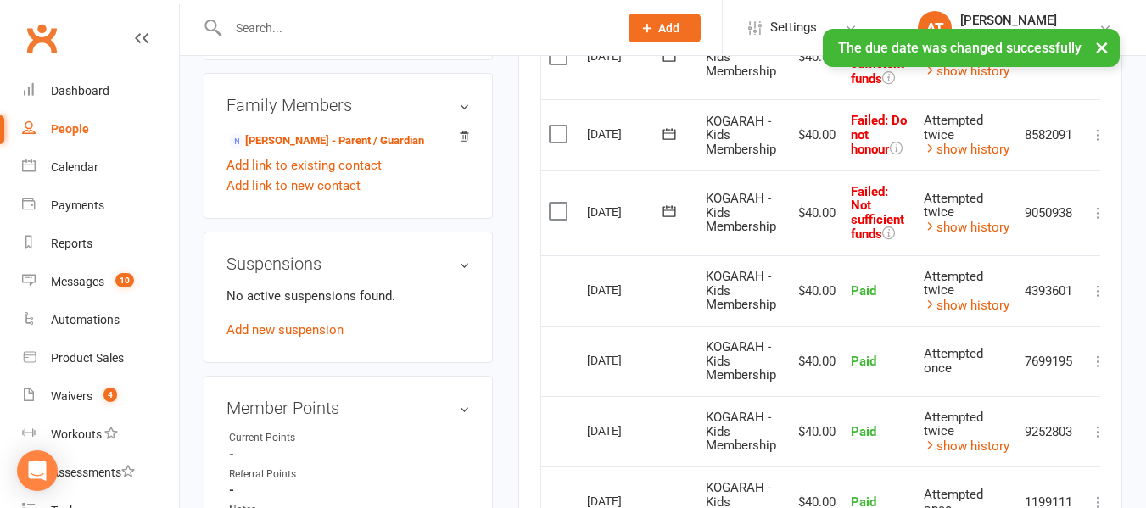
scroll to position [864, 0]
click at [668, 208] on icon at bounding box center [669, 212] width 17 height 17
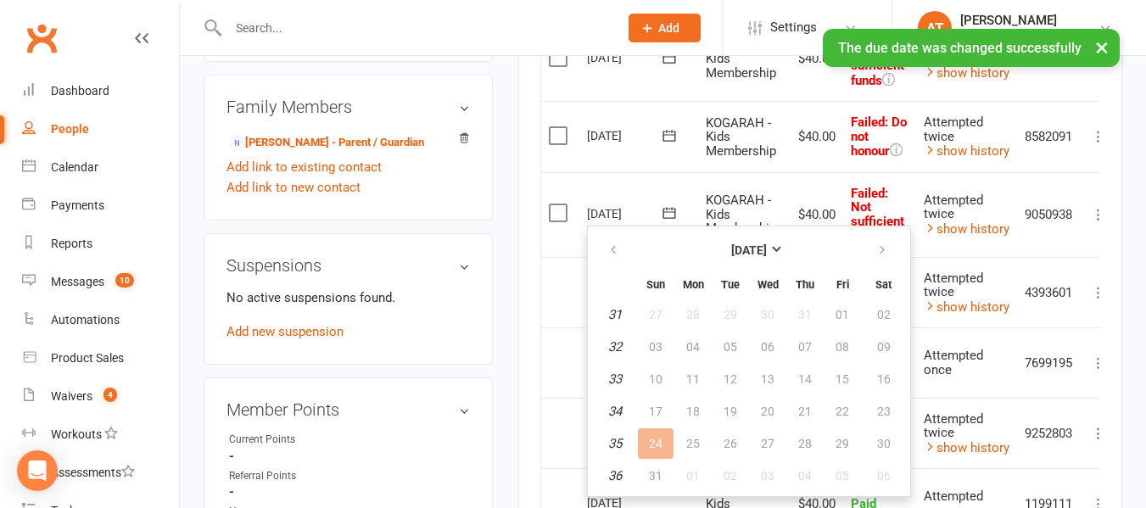
click at [862, 256] on th at bounding box center [883, 250] width 43 height 37
click at [874, 254] on button "button" at bounding box center [883, 250] width 36 height 31
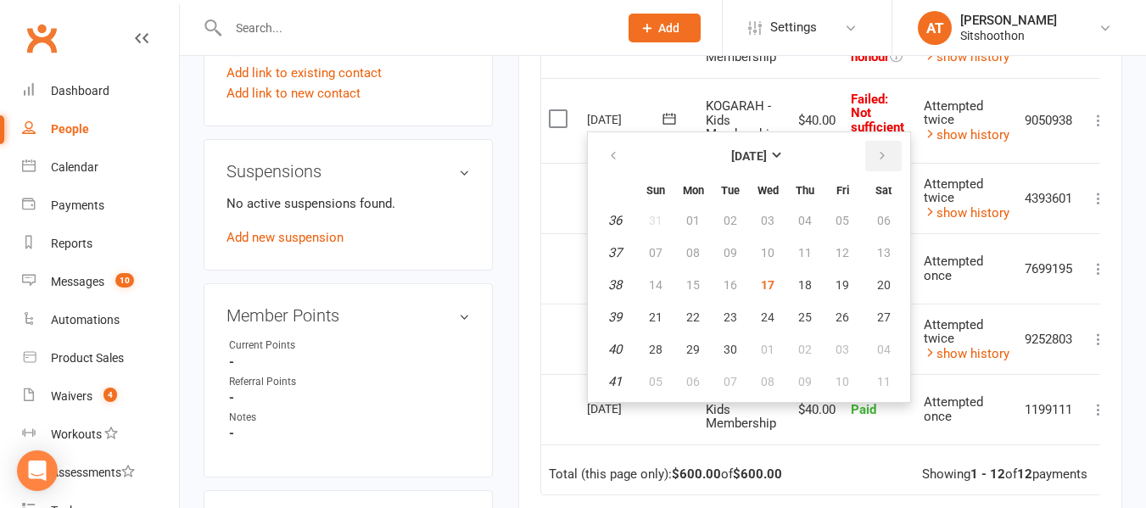
scroll to position [959, 0]
click at [809, 278] on span "18" at bounding box center [805, 284] width 14 height 14
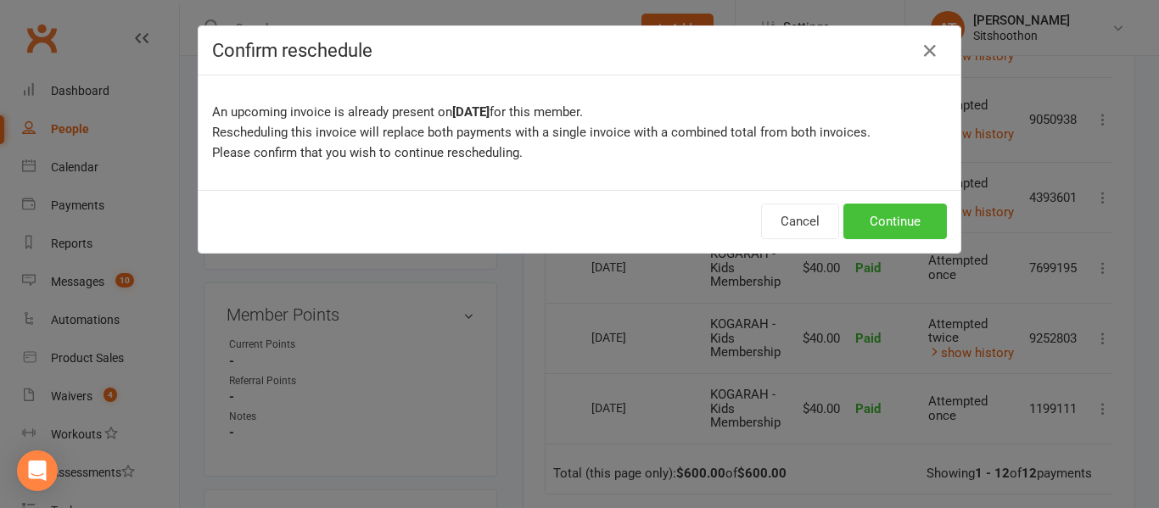
click at [865, 225] on button "Continue" at bounding box center [894, 222] width 103 height 36
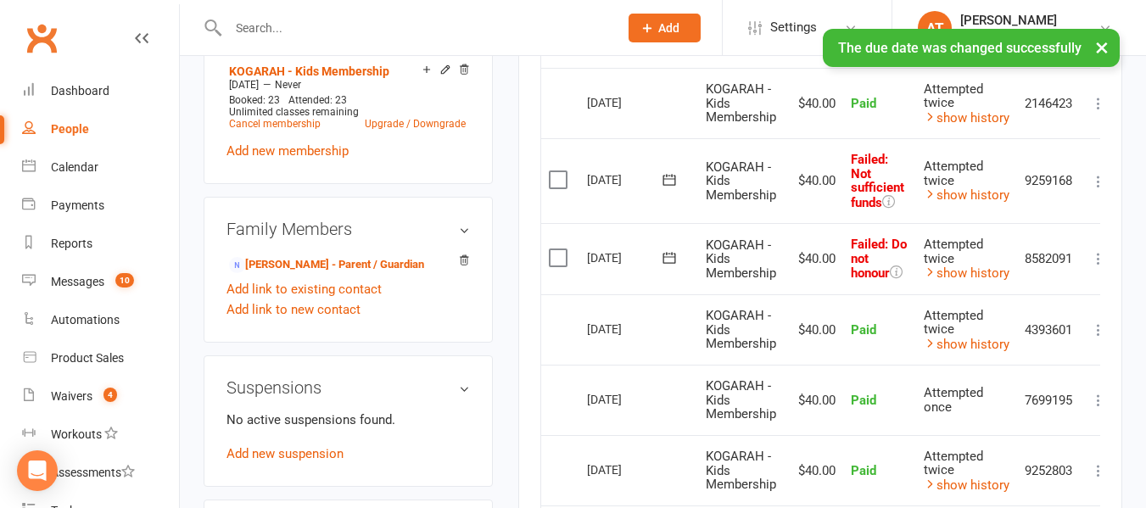
scroll to position [732, 0]
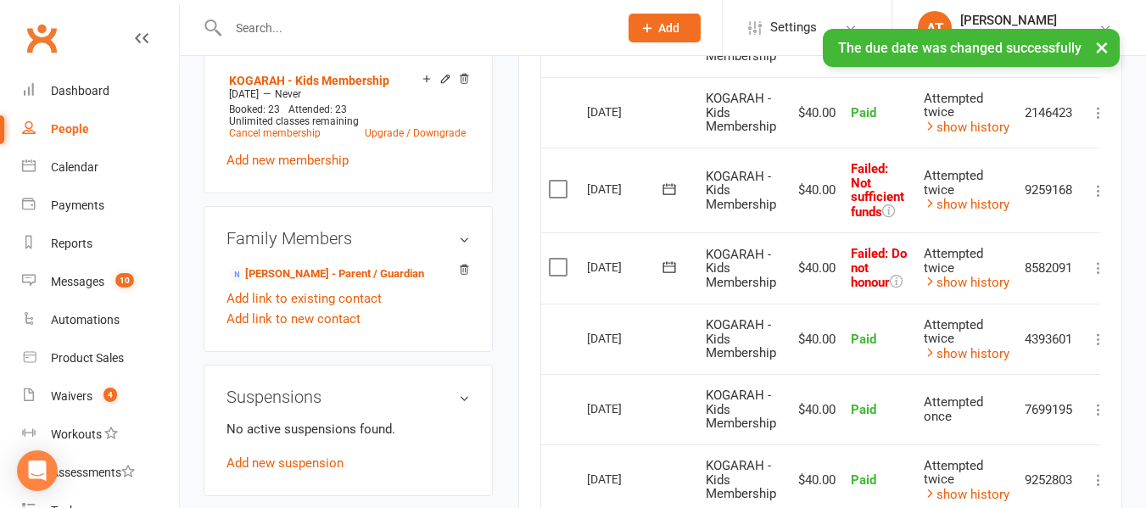
click at [662, 263] on icon at bounding box center [669, 267] width 17 height 17
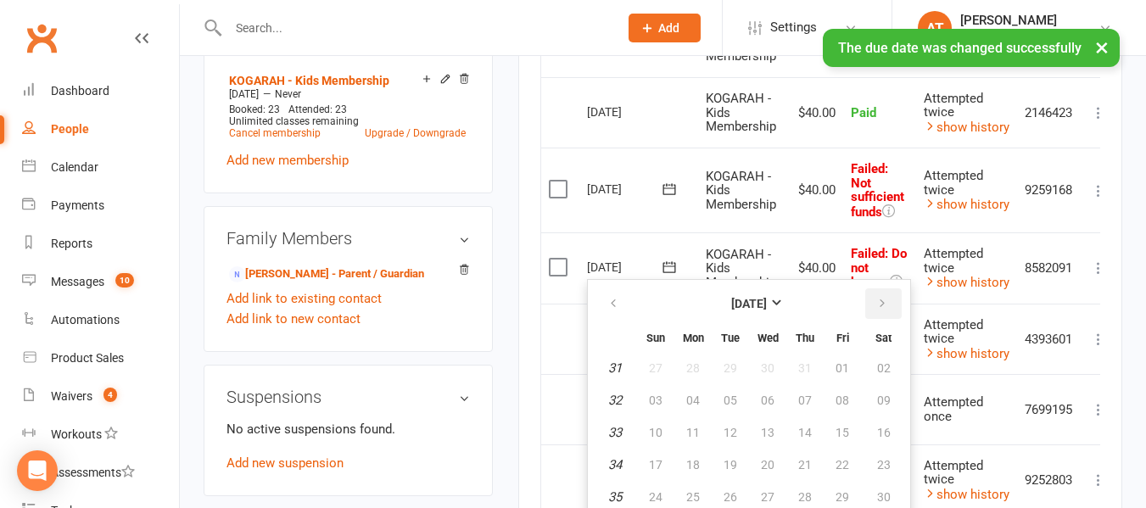
click at [878, 301] on icon "button" at bounding box center [882, 304] width 12 height 14
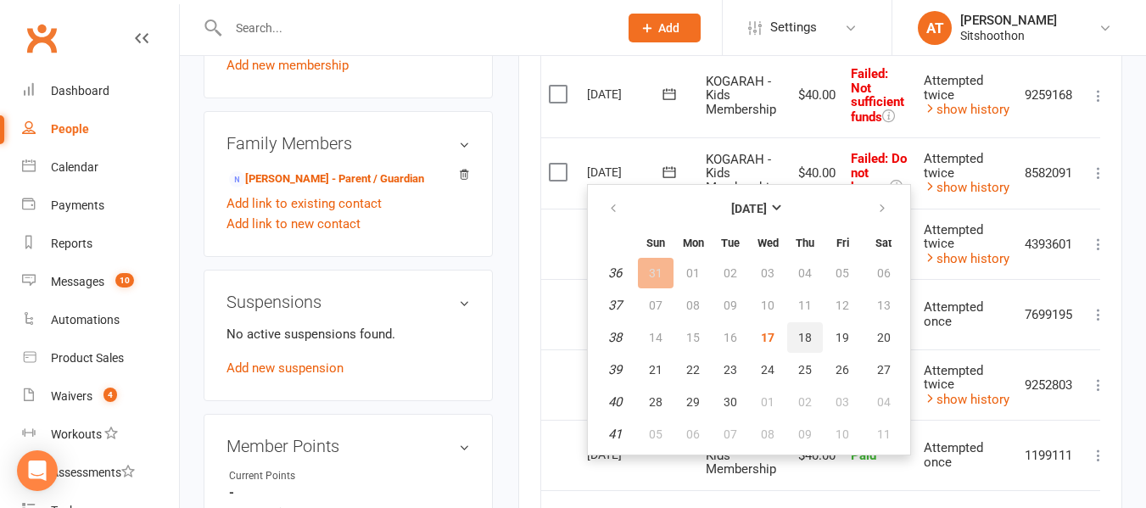
click at [787, 331] on button "18" at bounding box center [805, 337] width 36 height 31
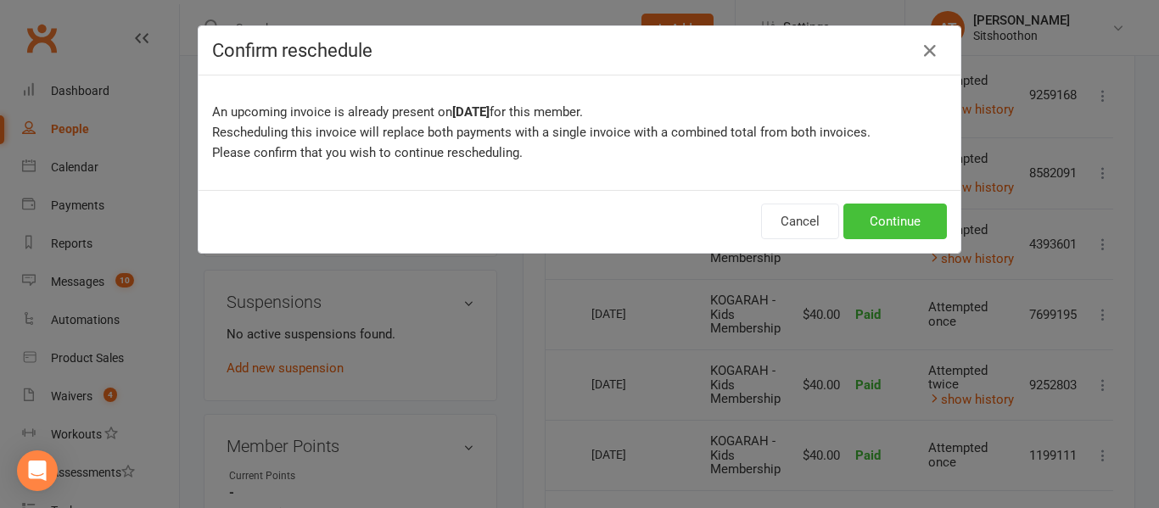
click at [850, 219] on button "Continue" at bounding box center [894, 222] width 103 height 36
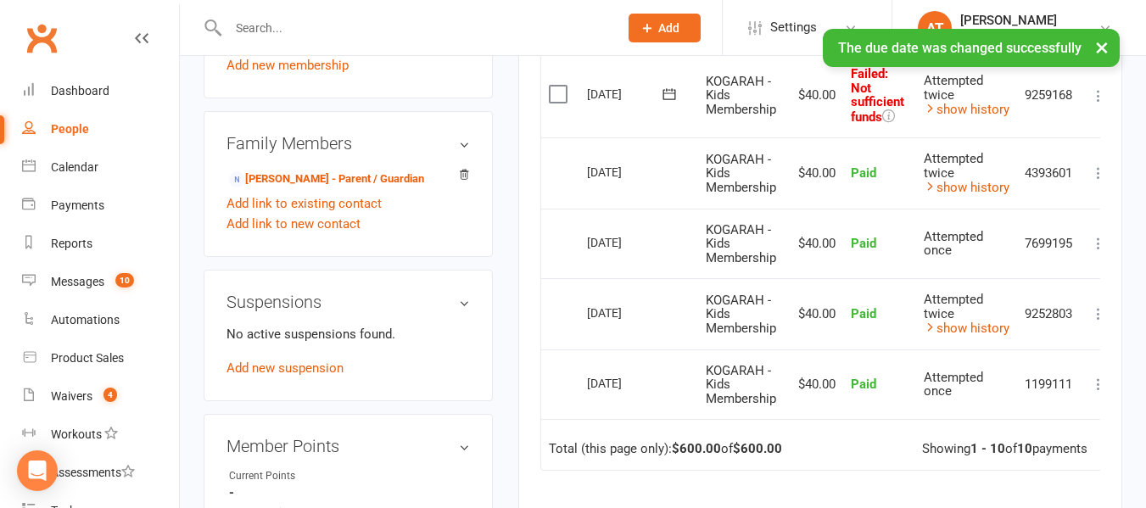
scroll to position [695, 0]
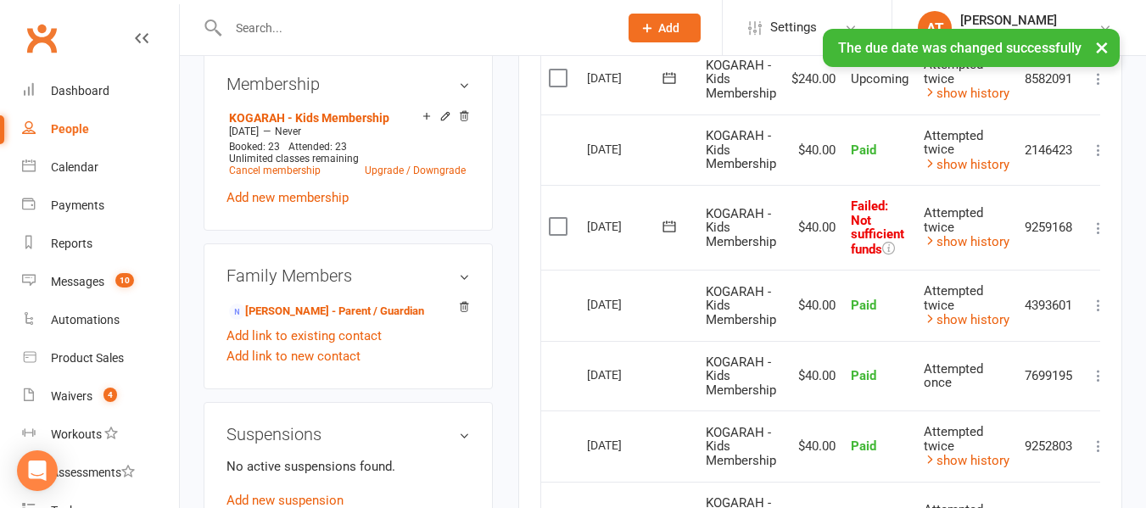
click at [672, 233] on icon at bounding box center [669, 226] width 17 height 17
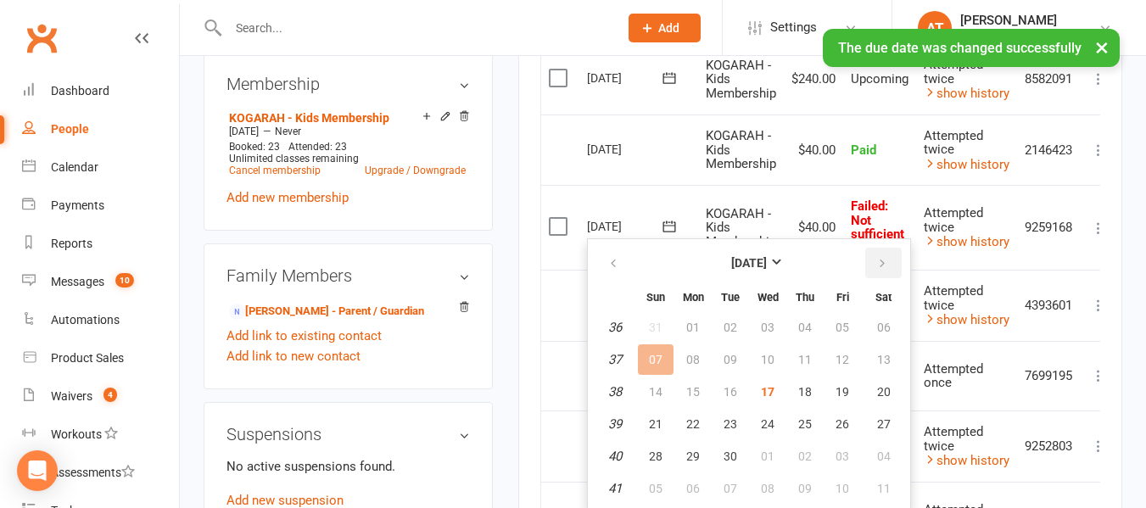
click at [884, 263] on icon "button" at bounding box center [882, 264] width 12 height 14
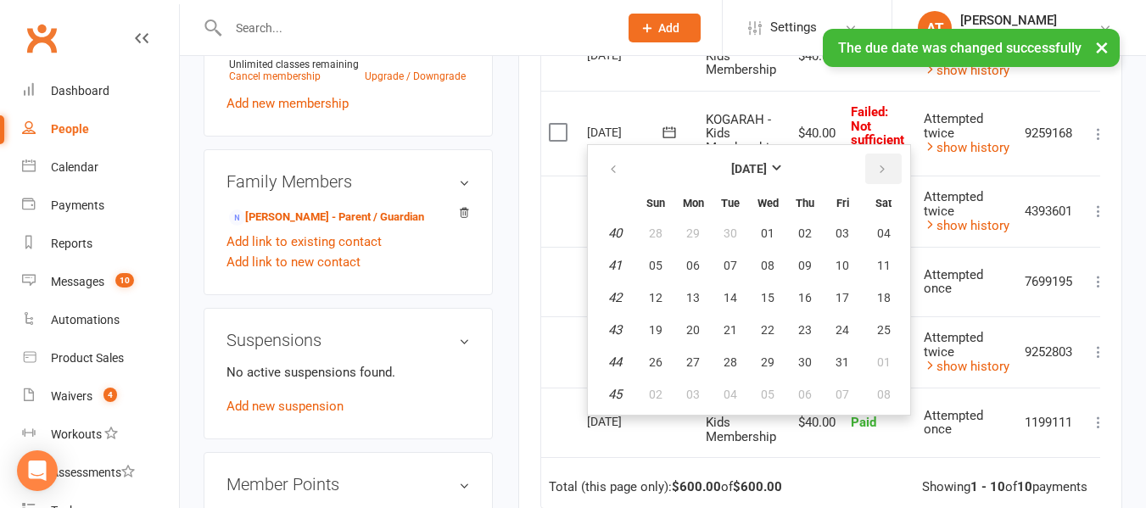
scroll to position [792, 0]
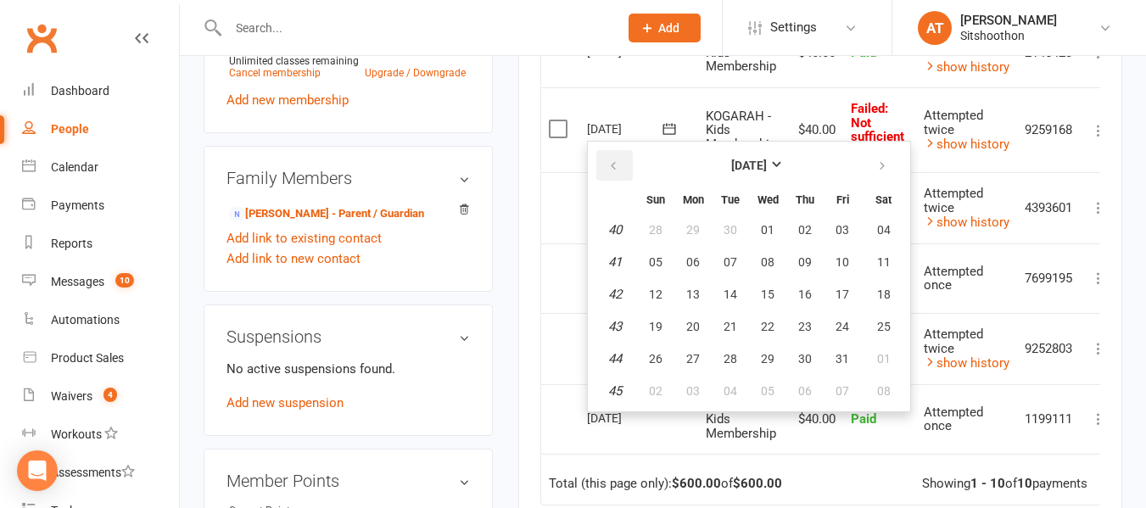
click at [630, 165] on button "button" at bounding box center [614, 165] width 36 height 31
click at [804, 288] on span "18" at bounding box center [805, 295] width 14 height 14
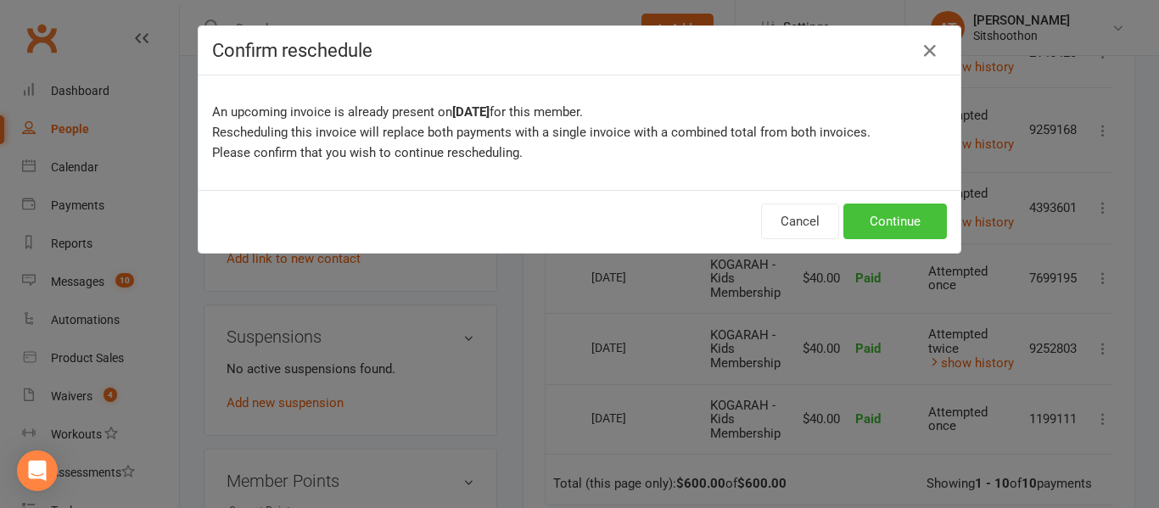
click at [897, 211] on button "Continue" at bounding box center [894, 222] width 103 height 36
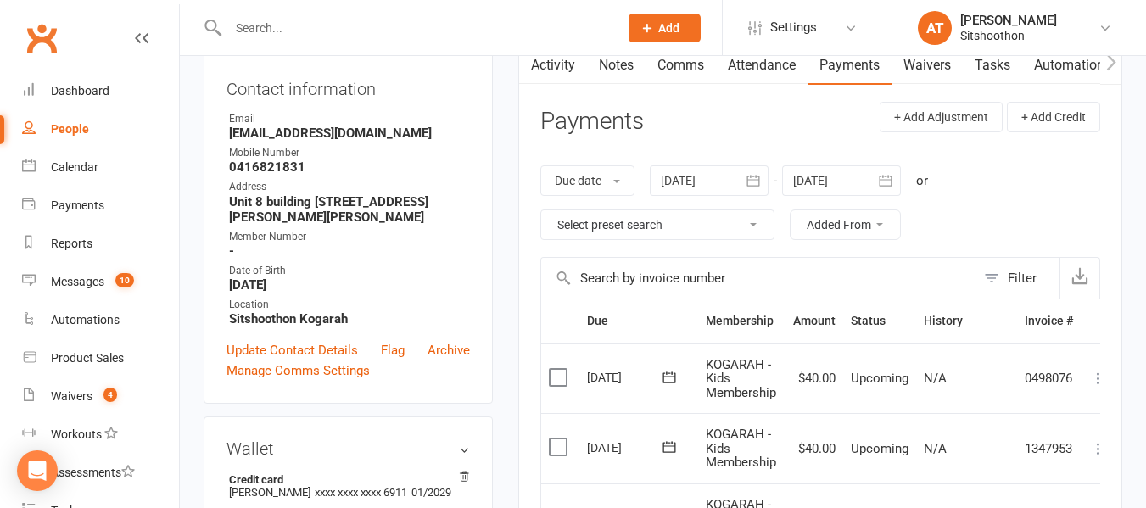
scroll to position [143, 0]
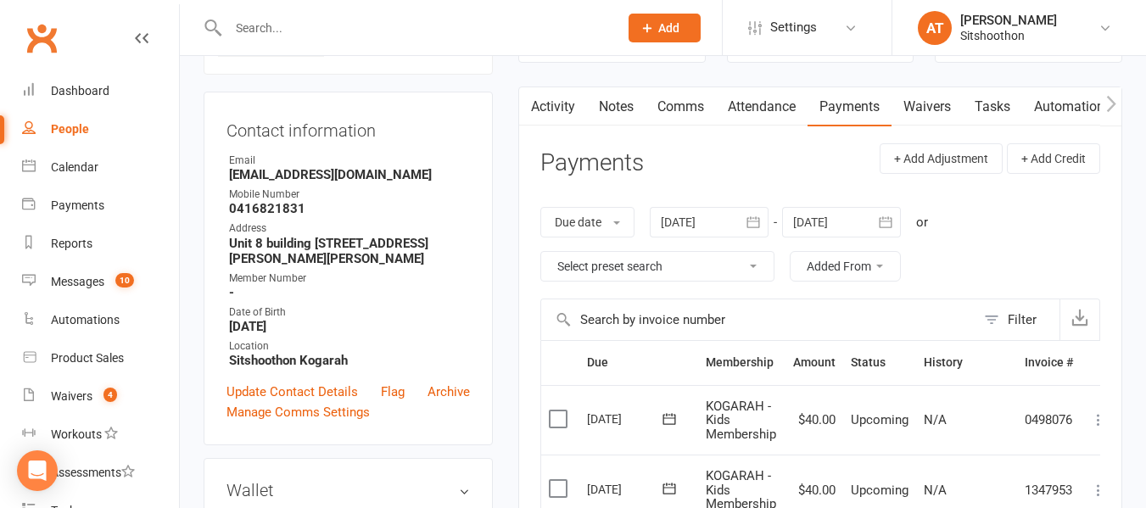
click at [277, 31] on input "text" at bounding box center [414, 28] width 383 height 24
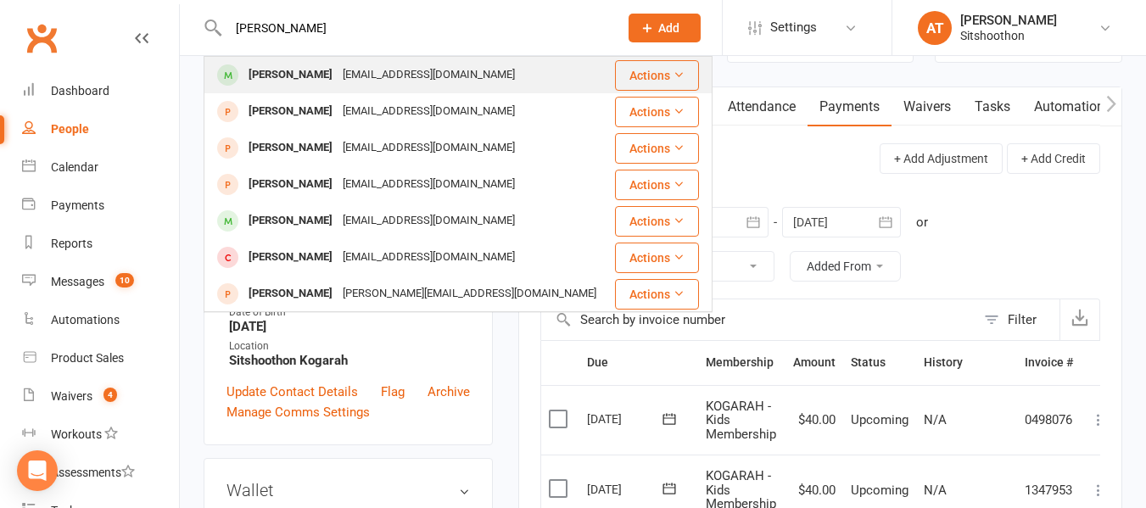
type input "[PERSON_NAME]"
click at [292, 77] on div "[PERSON_NAME]" at bounding box center [290, 75] width 94 height 25
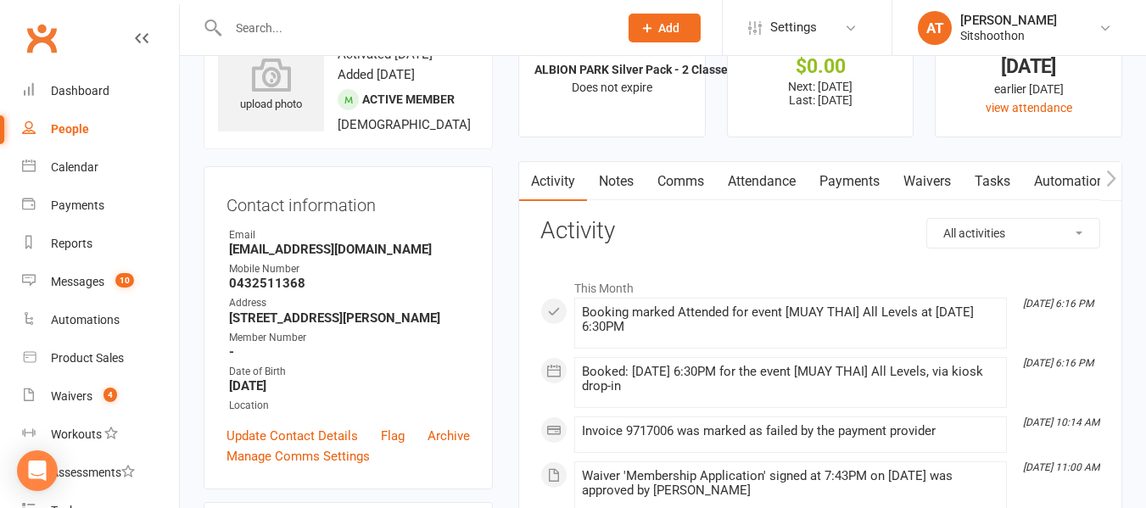
scroll to position [70, 0]
click at [304, 445] on link "Update Contact Details" at bounding box center [291, 435] width 131 height 20
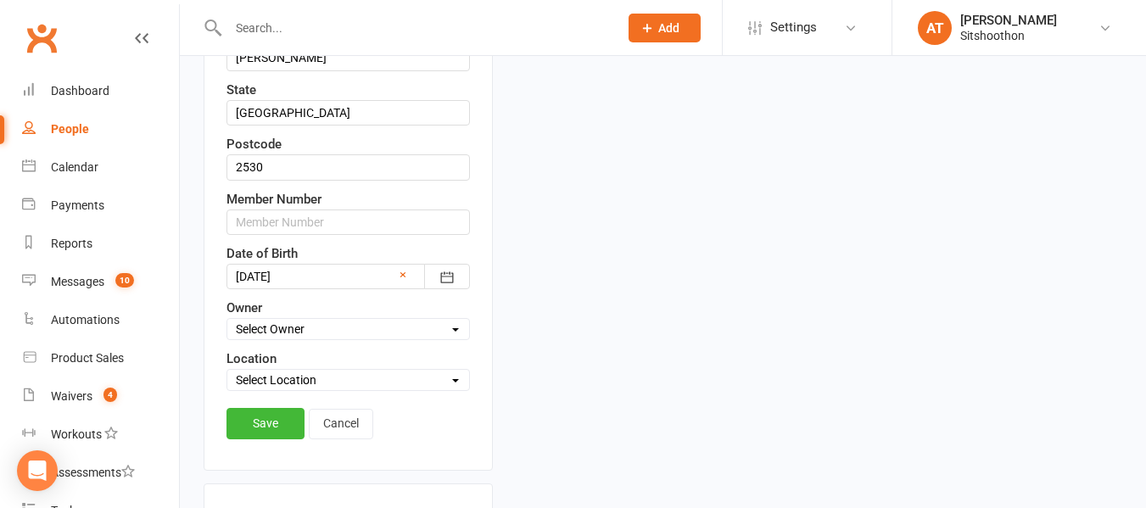
scroll to position [590, 0]
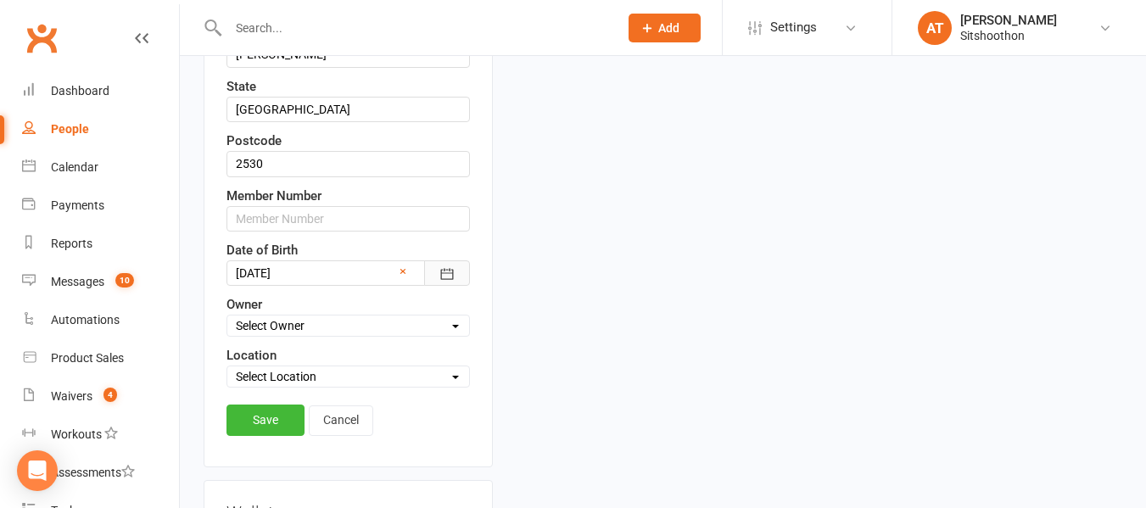
click at [447, 282] on icon "button" at bounding box center [447, 274] width 17 height 17
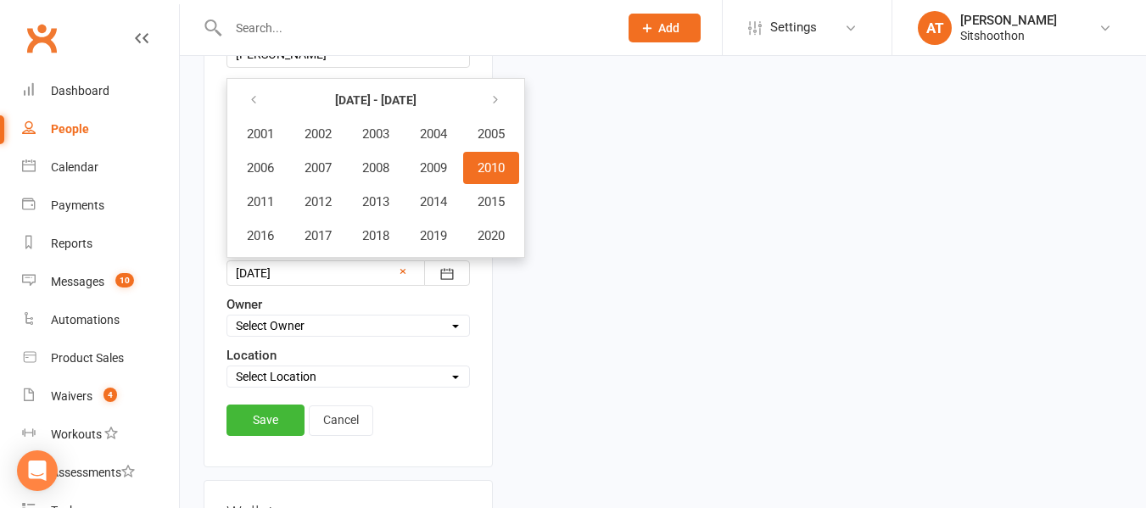
click at [500, 176] on span "2010" at bounding box center [491, 167] width 27 height 15
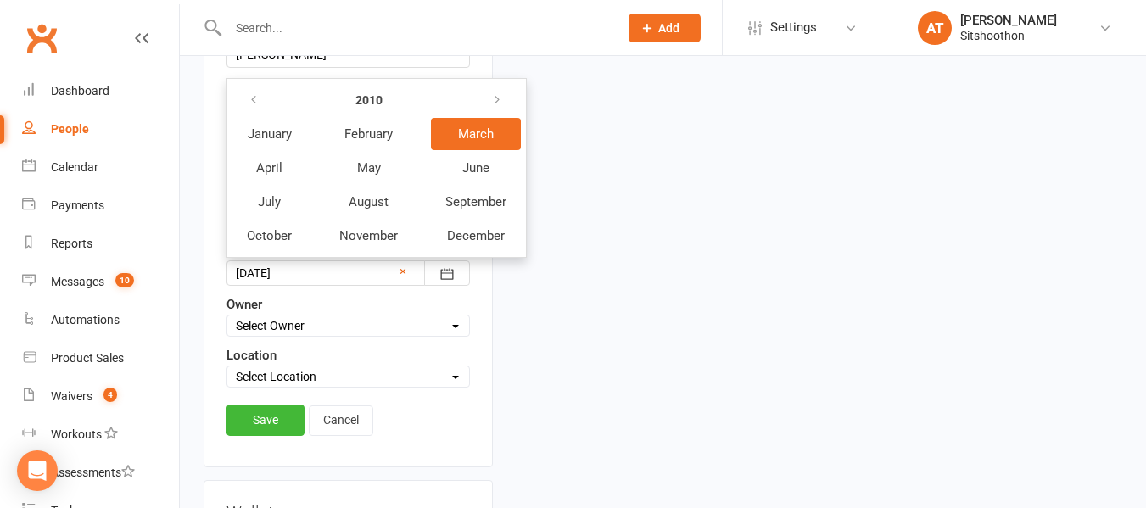
click at [470, 144] on button "March" at bounding box center [476, 134] width 90 height 32
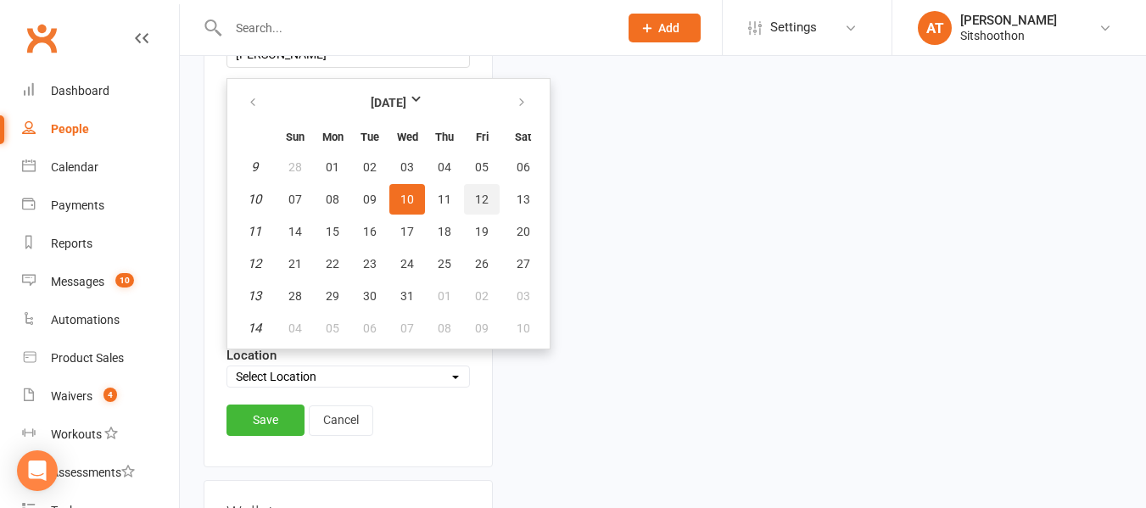
click at [468, 210] on button "12" at bounding box center [482, 199] width 36 height 31
type input "[DATE]"
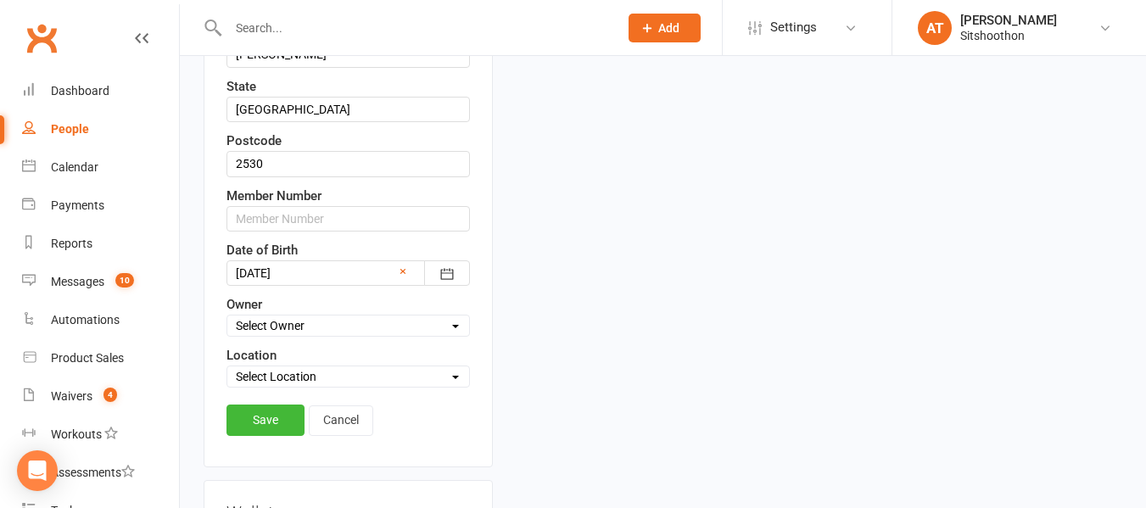
click at [299, 386] on select "Select Location [GEOGRAPHIC_DATA] [GEOGRAPHIC_DATA] [GEOGRAPHIC_DATA] ST Martia…" at bounding box center [348, 376] width 242 height 19
select select "0"
click at [227, 386] on select "Select Location [GEOGRAPHIC_DATA] [GEOGRAPHIC_DATA] [GEOGRAPHIC_DATA] ST Martia…" at bounding box center [348, 376] width 242 height 19
click at [281, 435] on link "Save" at bounding box center [265, 420] width 78 height 31
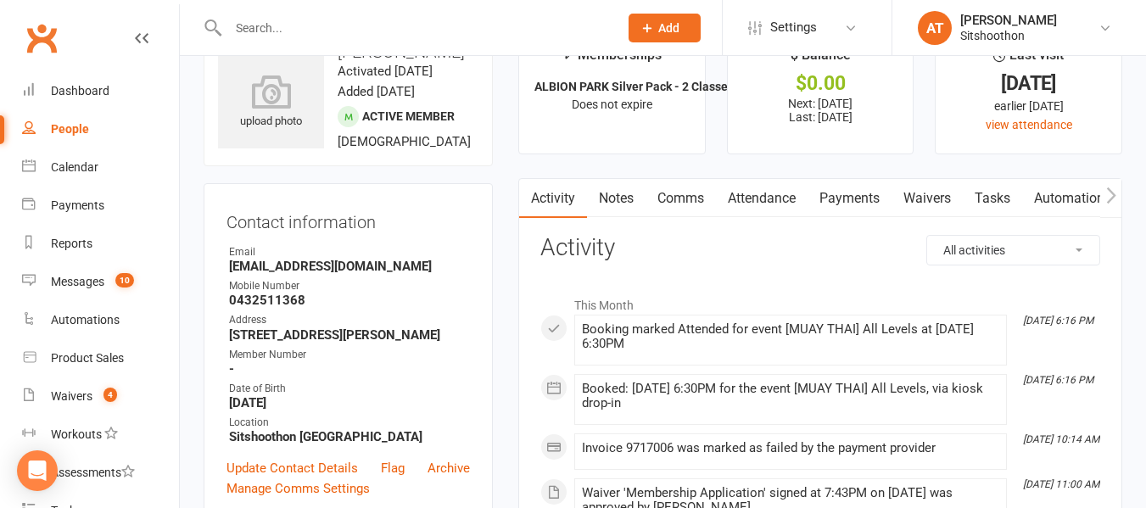
scroll to position [0, 0]
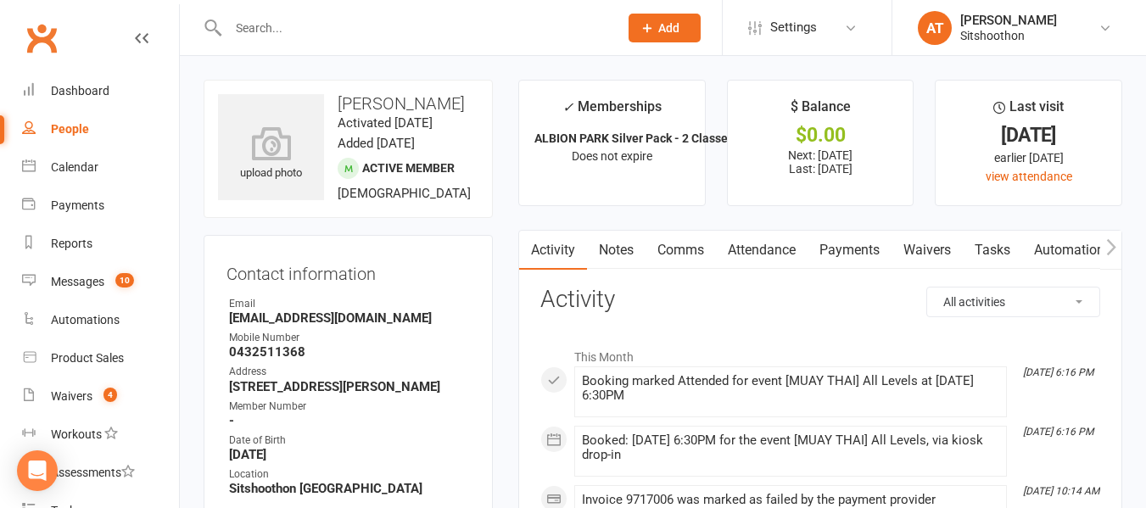
click at [282, 20] on input "text" at bounding box center [414, 28] width 383 height 24
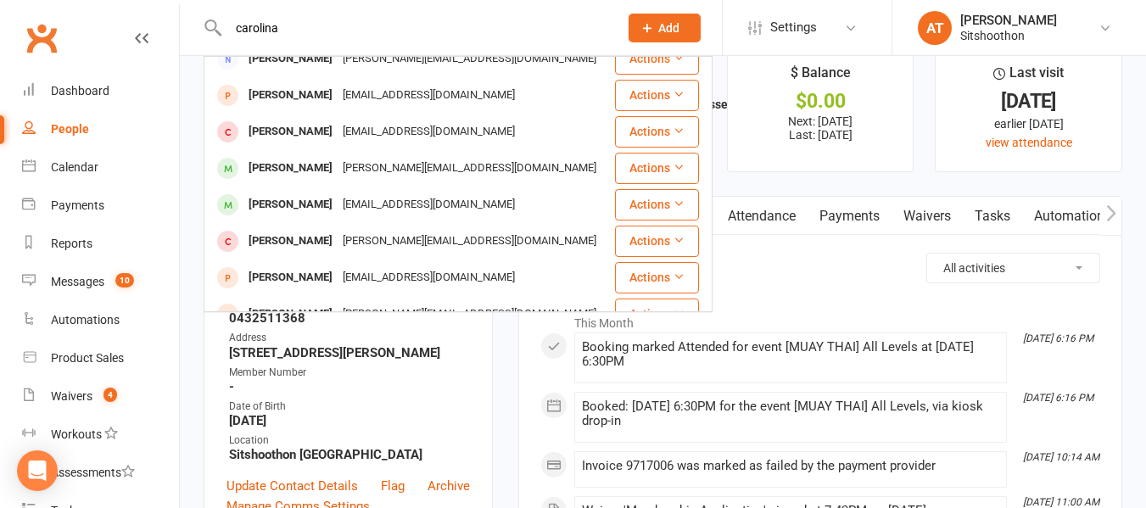
scroll to position [37, 0]
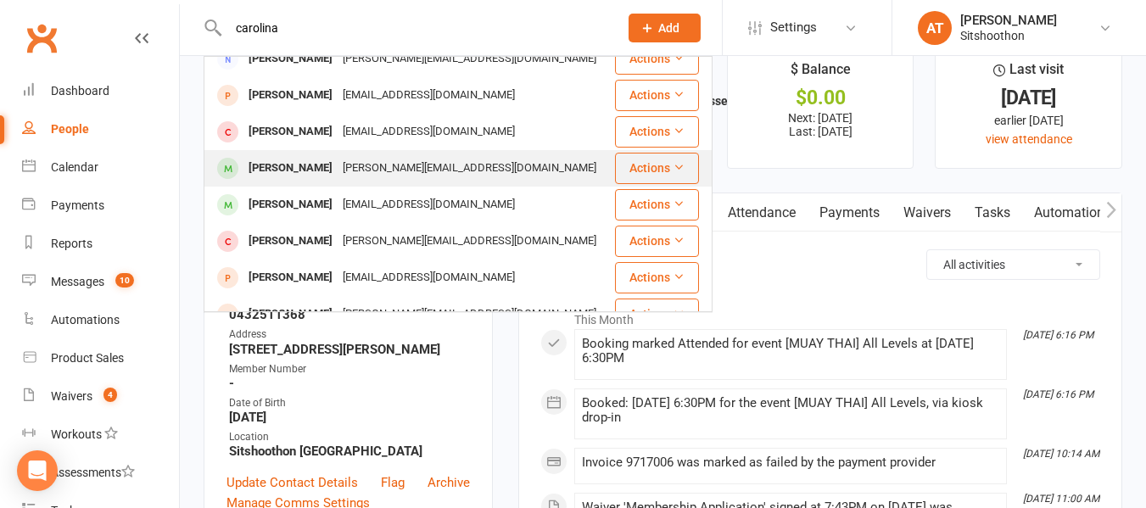
type input "carolina"
click at [391, 156] on div "[PERSON_NAME][EMAIL_ADDRESS][DOMAIN_NAME]" at bounding box center [470, 168] width 264 height 25
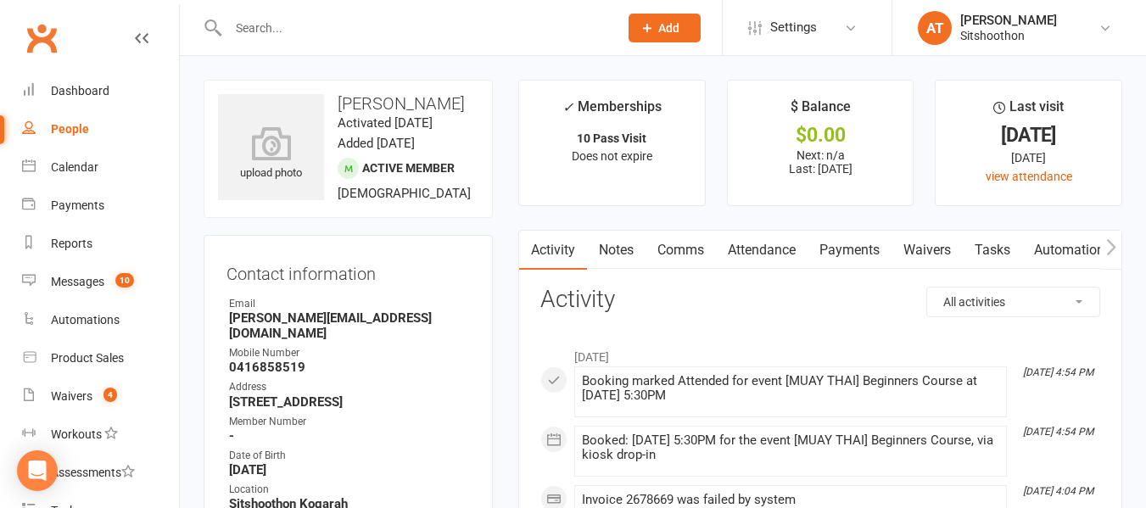
click at [318, 13] on div at bounding box center [405, 27] width 403 height 55
click at [301, 25] on input "text" at bounding box center [414, 28] width 383 height 24
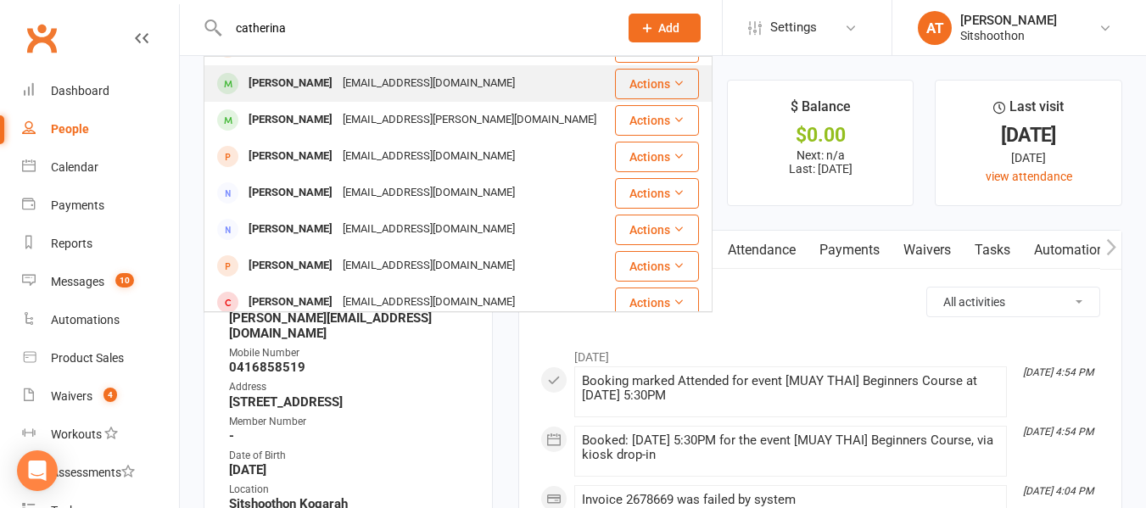
scroll to position [214, 0]
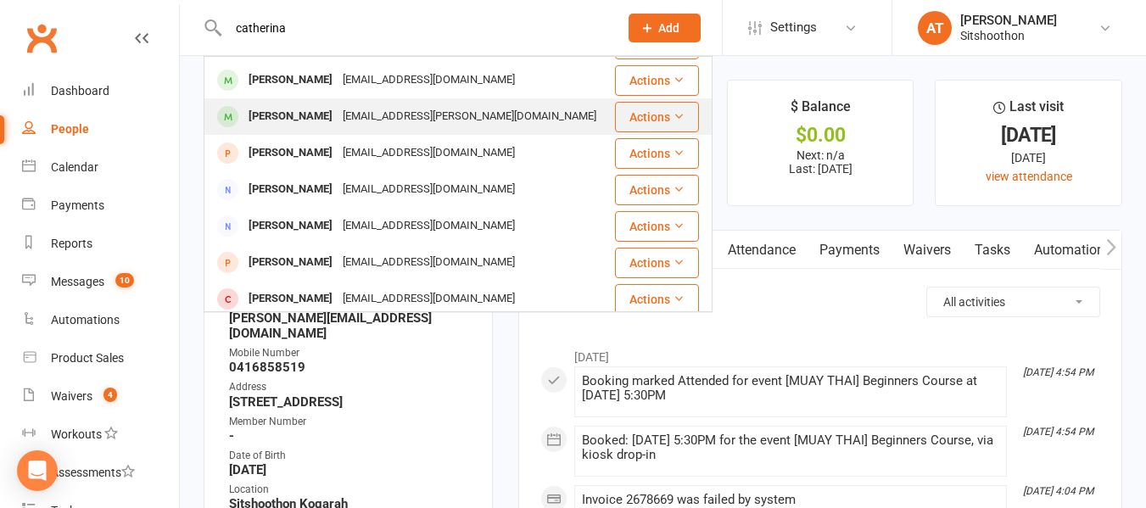
type input "catherina"
click at [321, 101] on div "[PERSON_NAME] [EMAIL_ADDRESS][PERSON_NAME][DOMAIN_NAME]" at bounding box center [408, 116] width 407 height 35
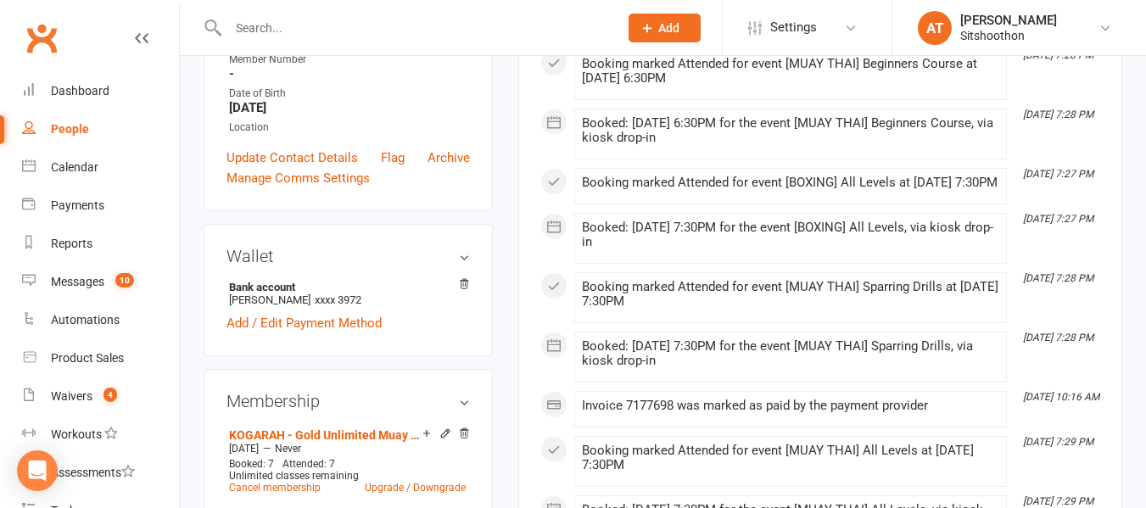
scroll to position [365, 0]
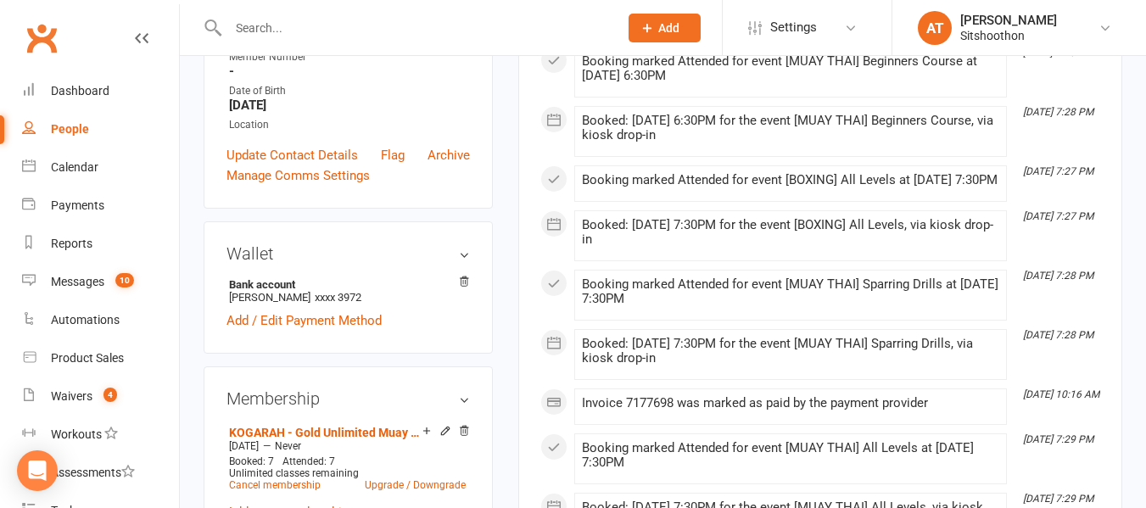
click at [277, 37] on input "text" at bounding box center [414, 28] width 383 height 24
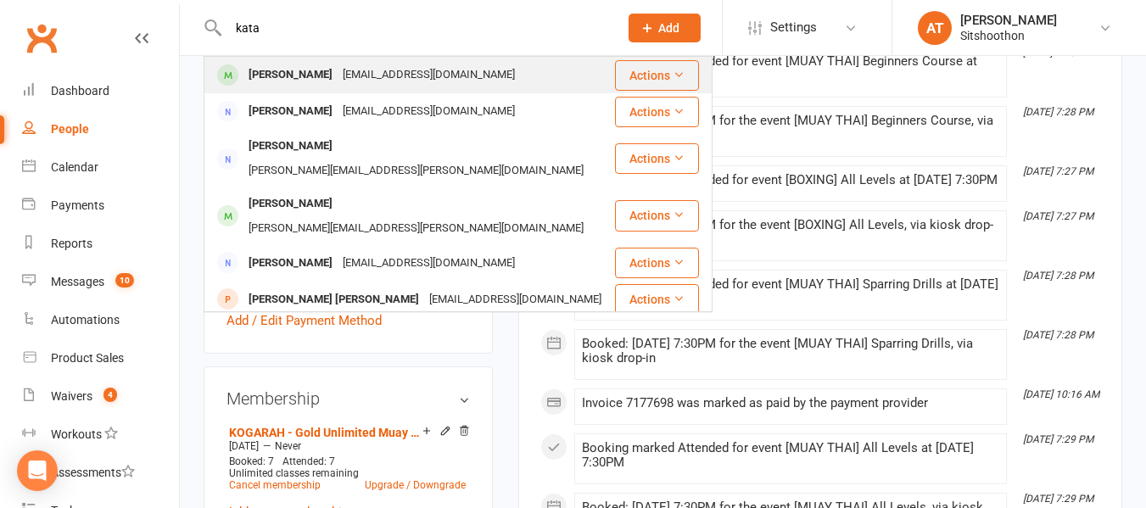
type input "kata"
click at [294, 87] on div "[PERSON_NAME]" at bounding box center [290, 75] width 94 height 25
